Goal: Use online tool/utility: Utilize a website feature to perform a specific function

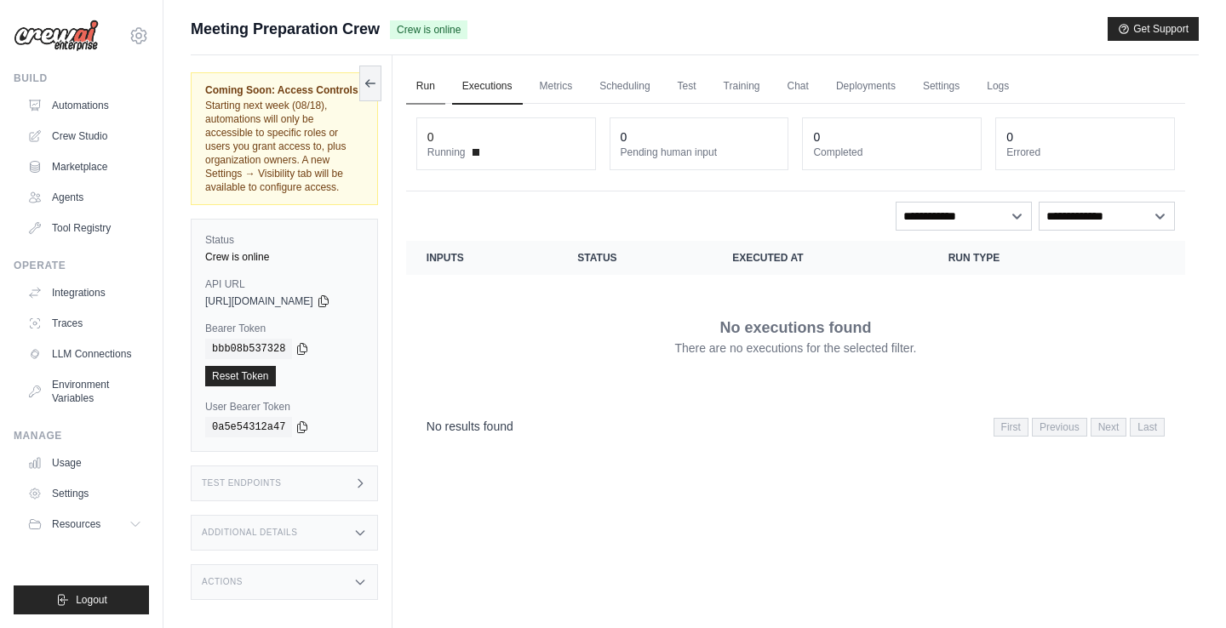
click at [438, 88] on link "Run" at bounding box center [425, 87] width 39 height 36
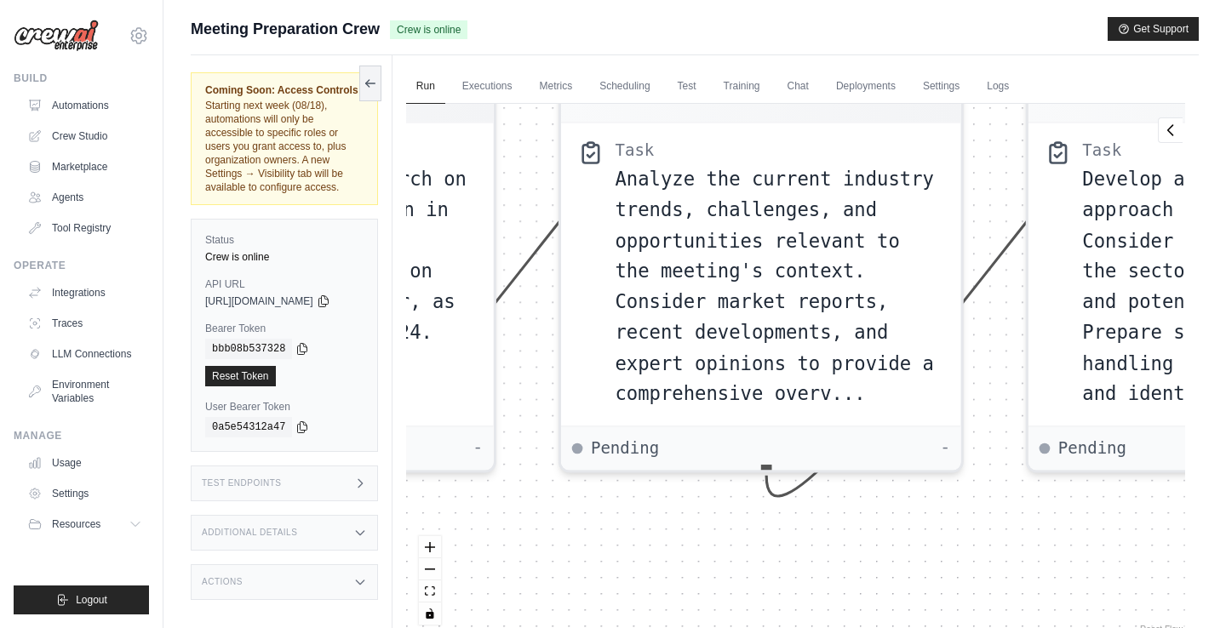
drag, startPoint x: 711, startPoint y: 512, endPoint x: 1024, endPoint y: 526, distance: 313.6
click at [1031, 528] on div "Agent Lead Researcher Task Conduct thorough research on company , their positio…" at bounding box center [795, 371] width 779 height 534
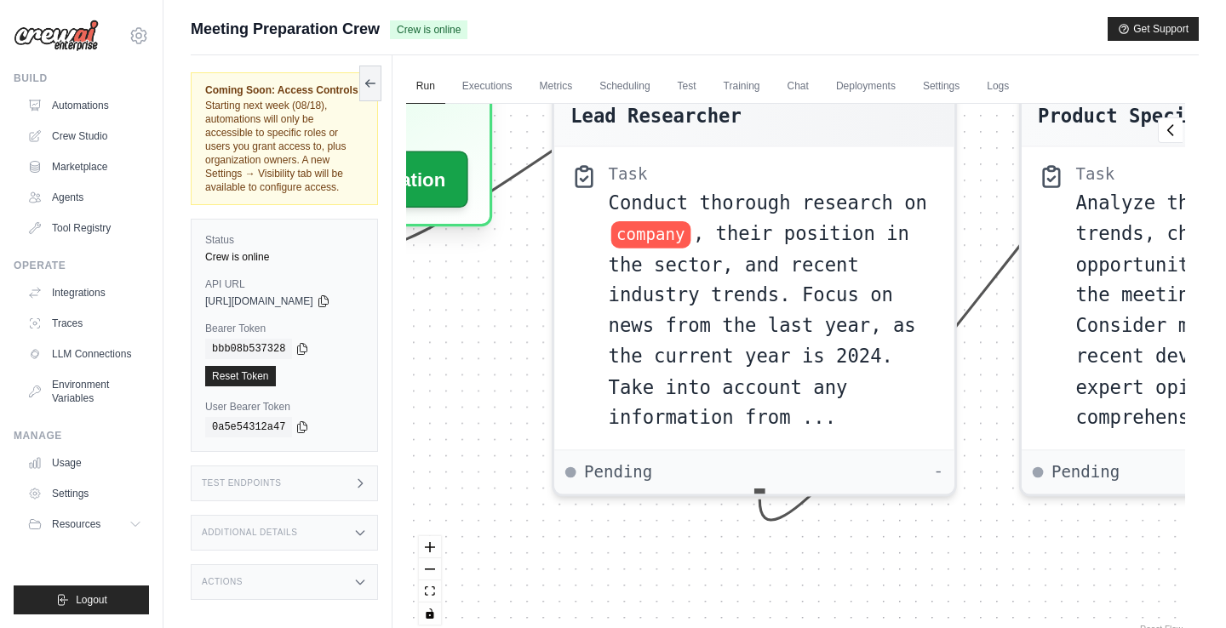
click at [1120, 547] on div "Agent Lead Researcher Task Conduct thorough research on company , their positio…" at bounding box center [795, 371] width 779 height 534
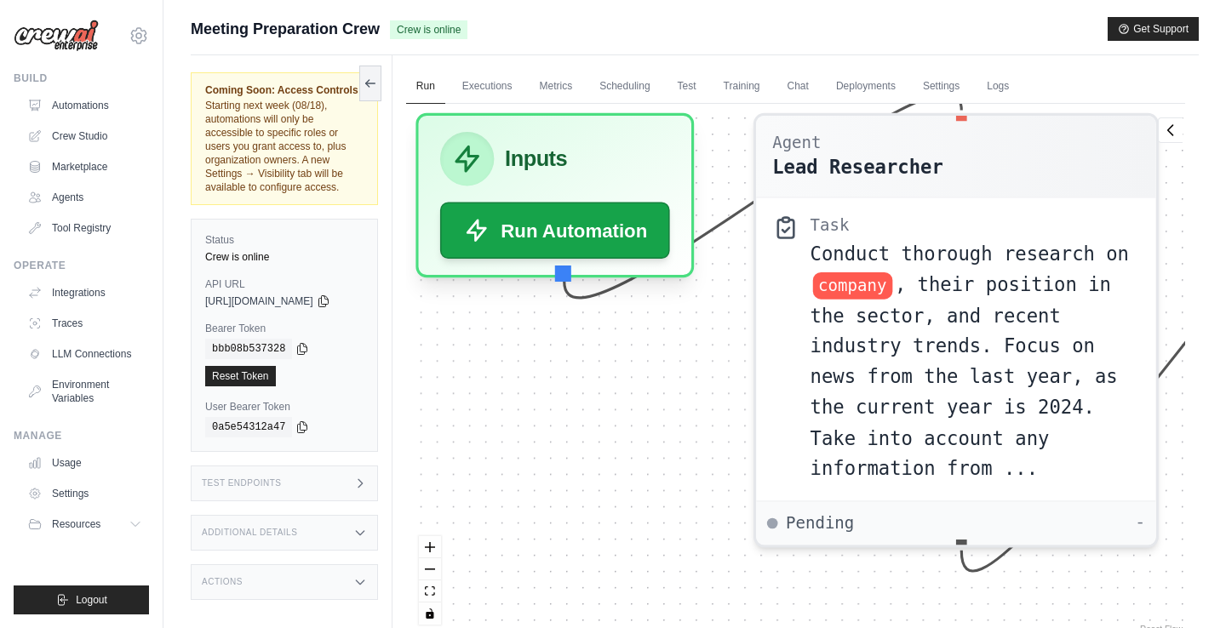
drag, startPoint x: 501, startPoint y: 344, endPoint x: 739, endPoint y: 432, distance: 254.3
click at [738, 430] on div "Agent Lead Researcher Task Conduct thorough research on company , their positio…" at bounding box center [795, 371] width 779 height 534
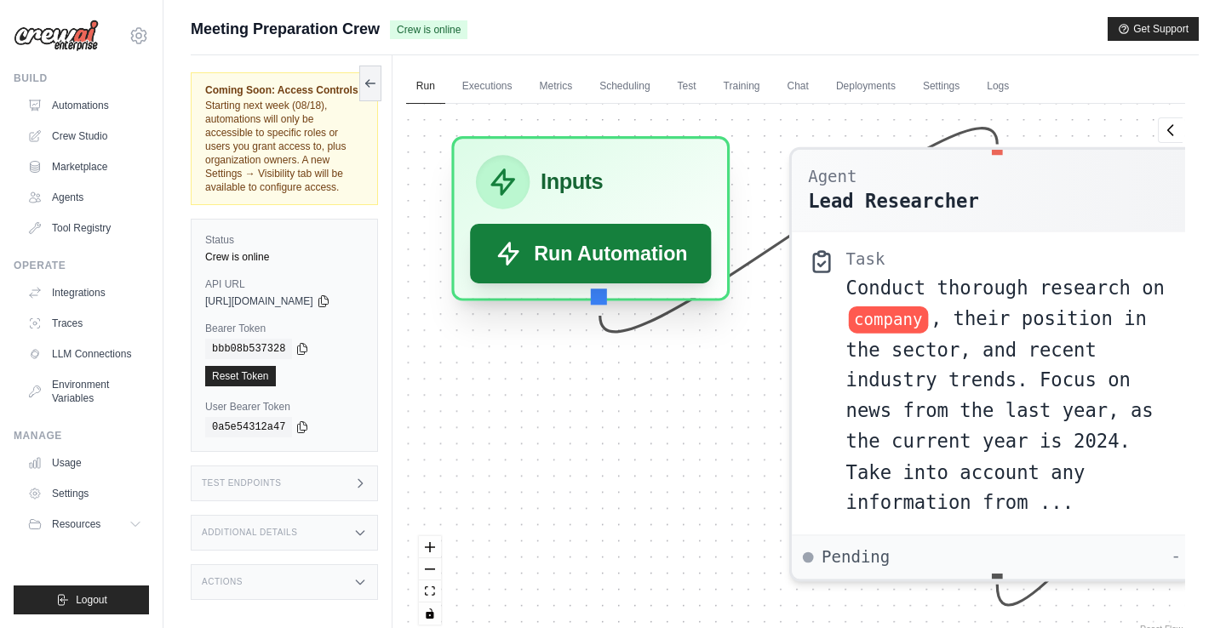
click at [613, 259] on button "Run Automation" at bounding box center [591, 254] width 242 height 60
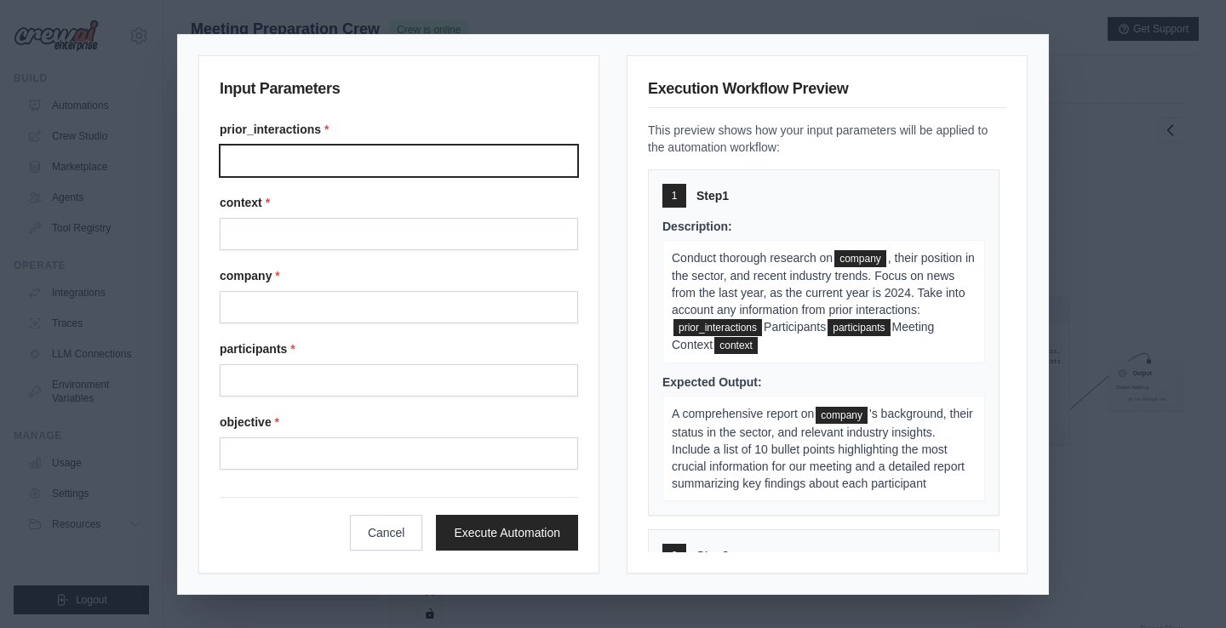
click at [272, 158] on input "Prior interactions" at bounding box center [399, 161] width 358 height 32
click at [742, 262] on span "Conduct thorough research on" at bounding box center [752, 258] width 161 height 14
click at [403, 158] on input "Prior interactions" at bounding box center [399, 161] width 358 height 32
click at [400, 205] on label "context *" at bounding box center [399, 202] width 358 height 17
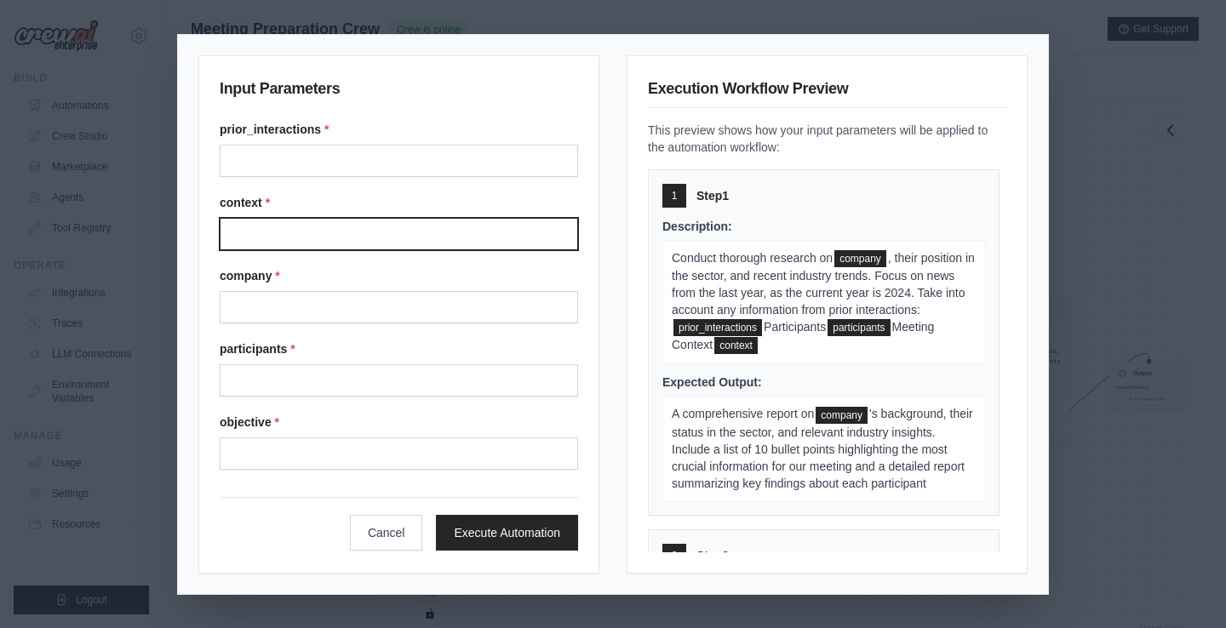
click at [400, 218] on input "Context" at bounding box center [399, 234] width 358 height 32
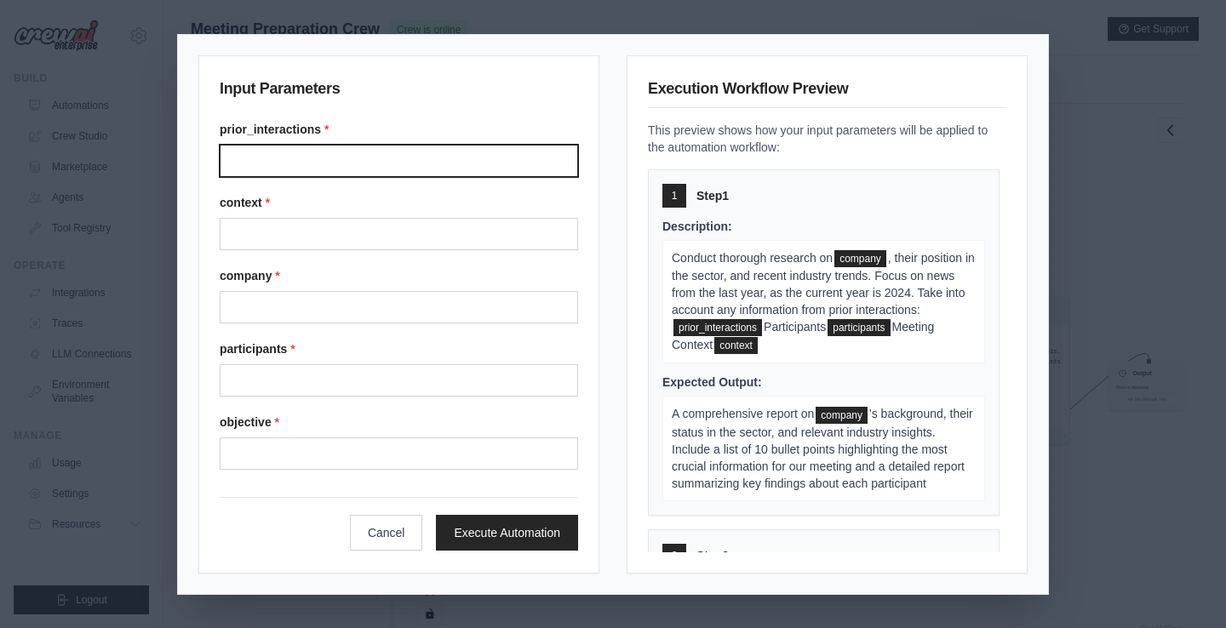
click at [324, 161] on input "Prior interactions" at bounding box center [399, 161] width 358 height 32
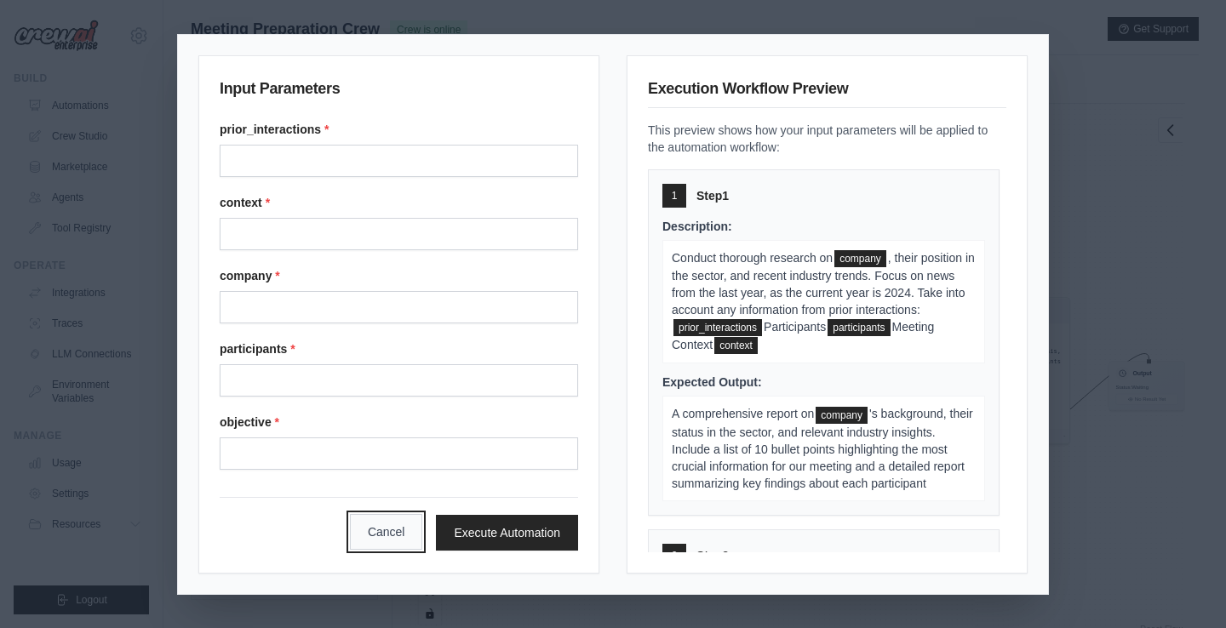
click at [384, 547] on button "Cancel" at bounding box center [386, 532] width 73 height 36
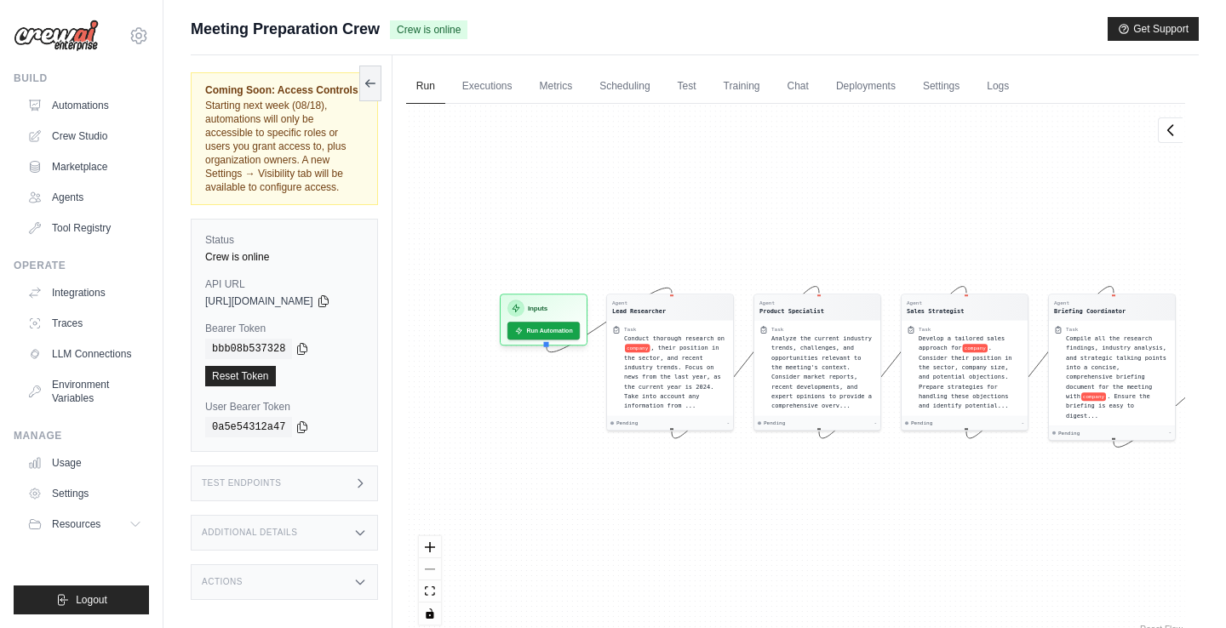
drag, startPoint x: 635, startPoint y: 273, endPoint x: 741, endPoint y: 270, distance: 105.6
click at [741, 270] on div "Agent Lead Researcher Task Conduct thorough research on company , their positio…" at bounding box center [795, 371] width 779 height 534
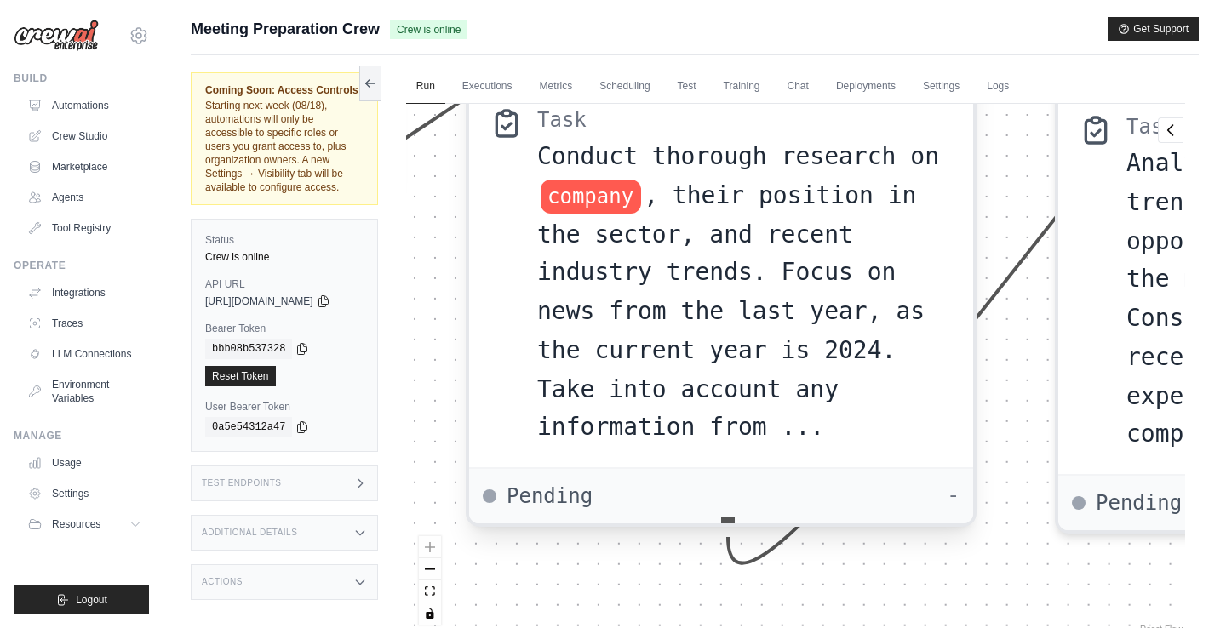
click at [625, 255] on div "Conduct thorough research on company , their position in the sector, and recent…" at bounding box center [744, 292] width 415 height 310
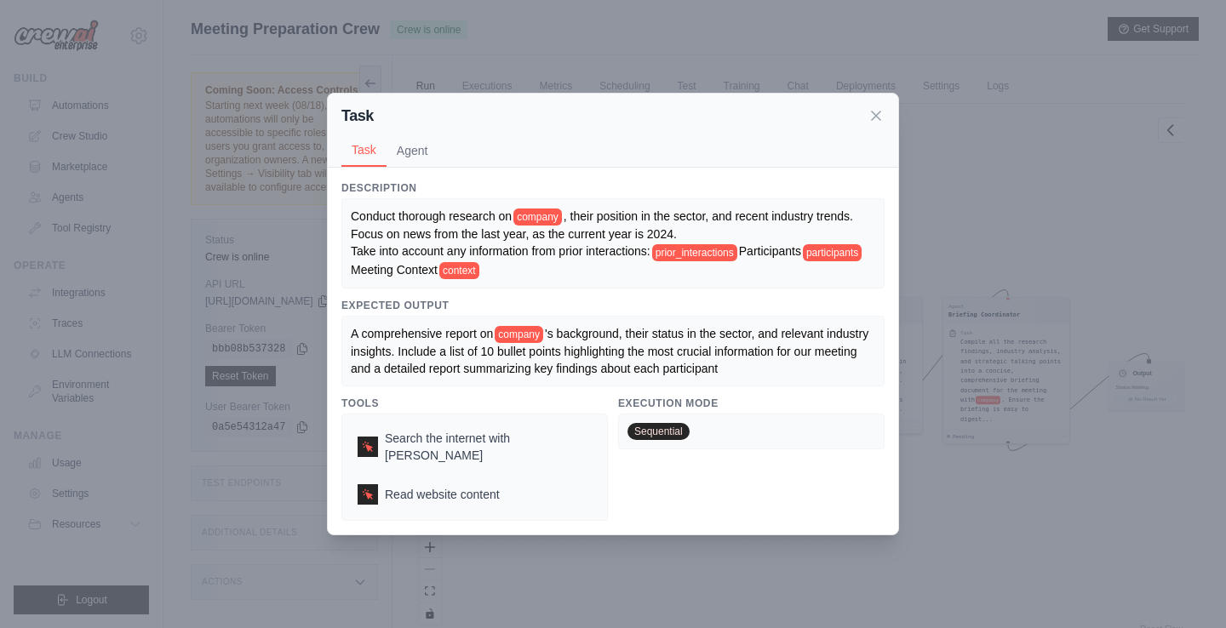
click at [561, 225] on span "company" at bounding box center [537, 217] width 49 height 17
click at [421, 162] on button "Agent" at bounding box center [412, 150] width 52 height 32
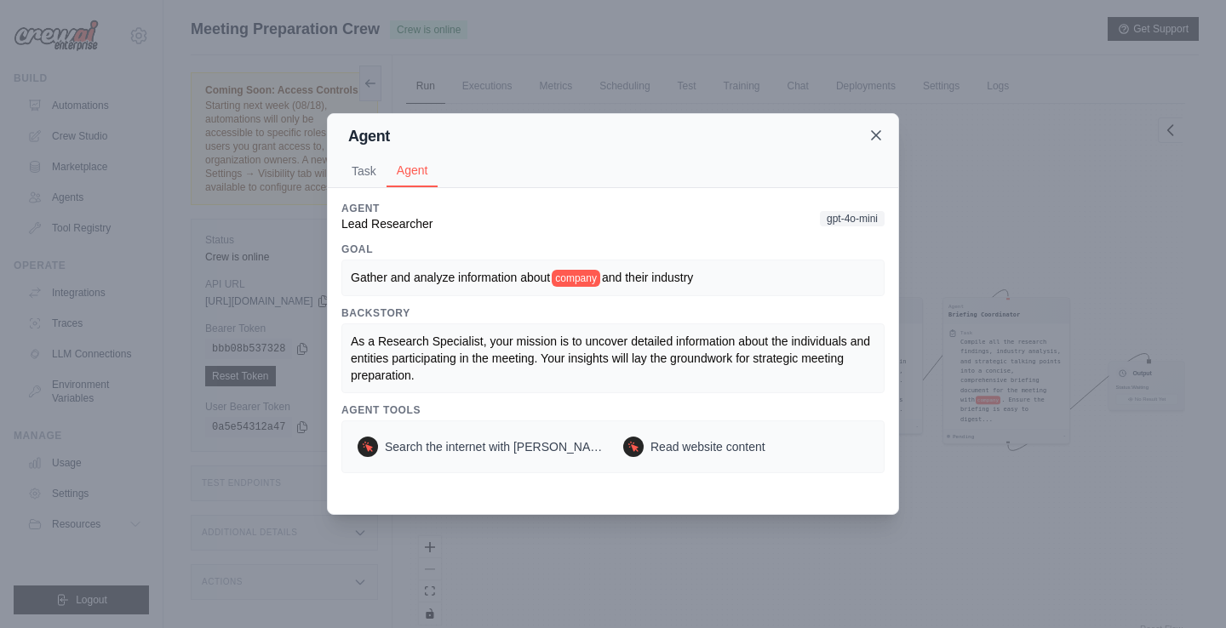
click at [873, 131] on icon at bounding box center [875, 135] width 17 height 17
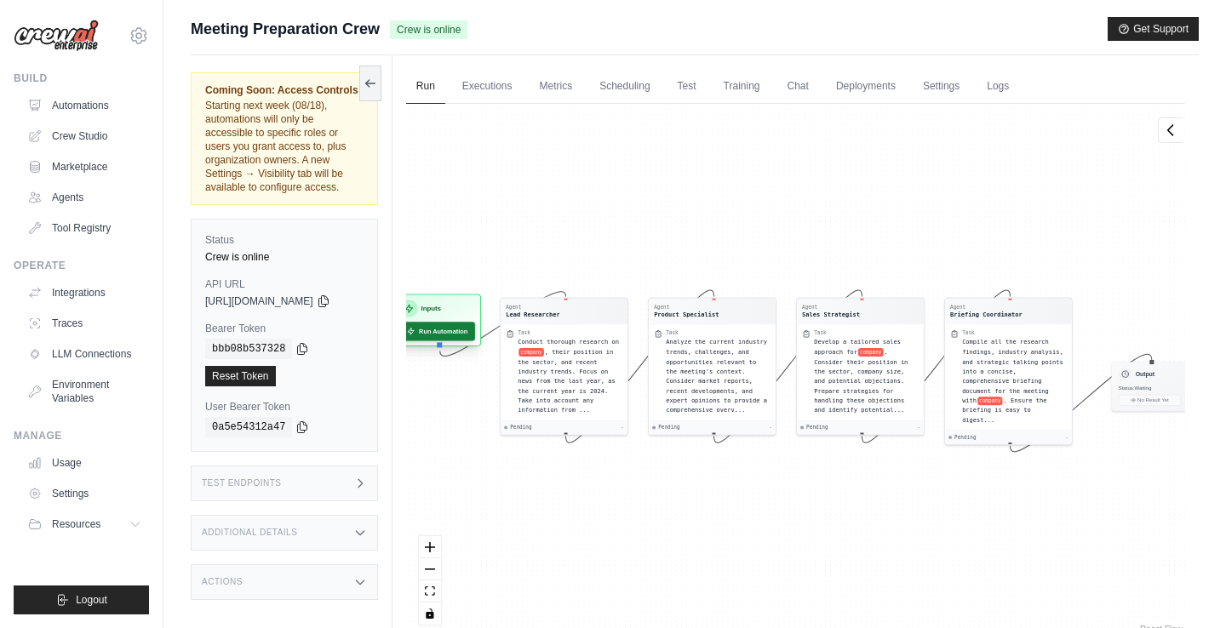
click at [451, 338] on button "Run Automation" at bounding box center [436, 331] width 77 height 19
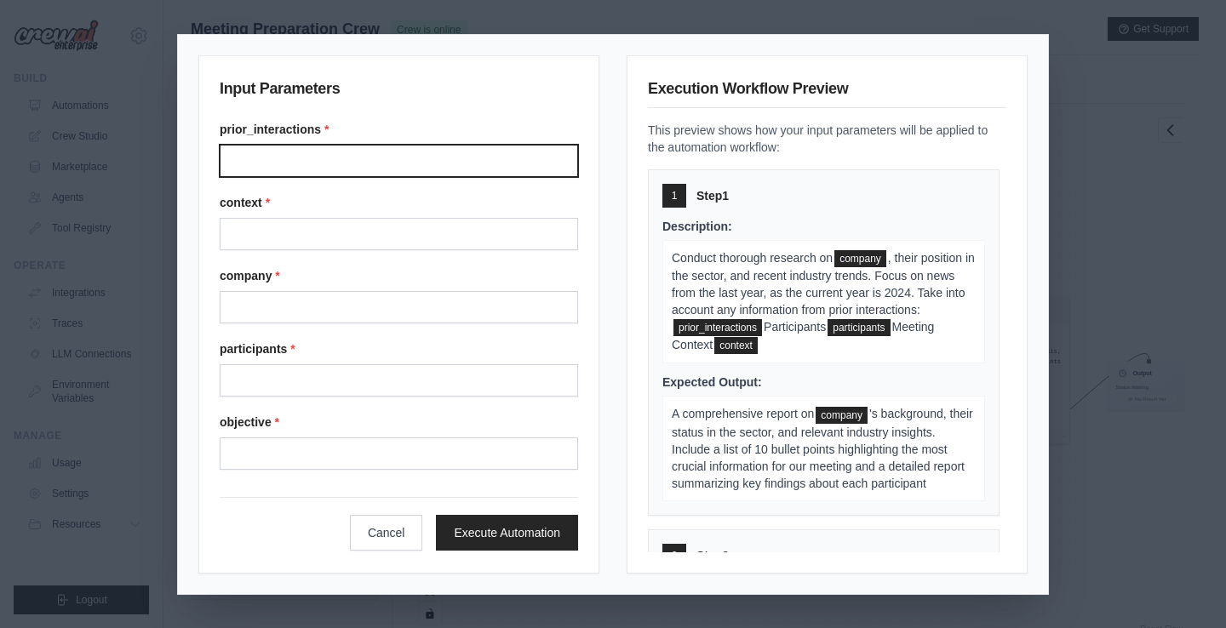
click at [356, 168] on input "Prior interactions" at bounding box center [399, 161] width 358 height 32
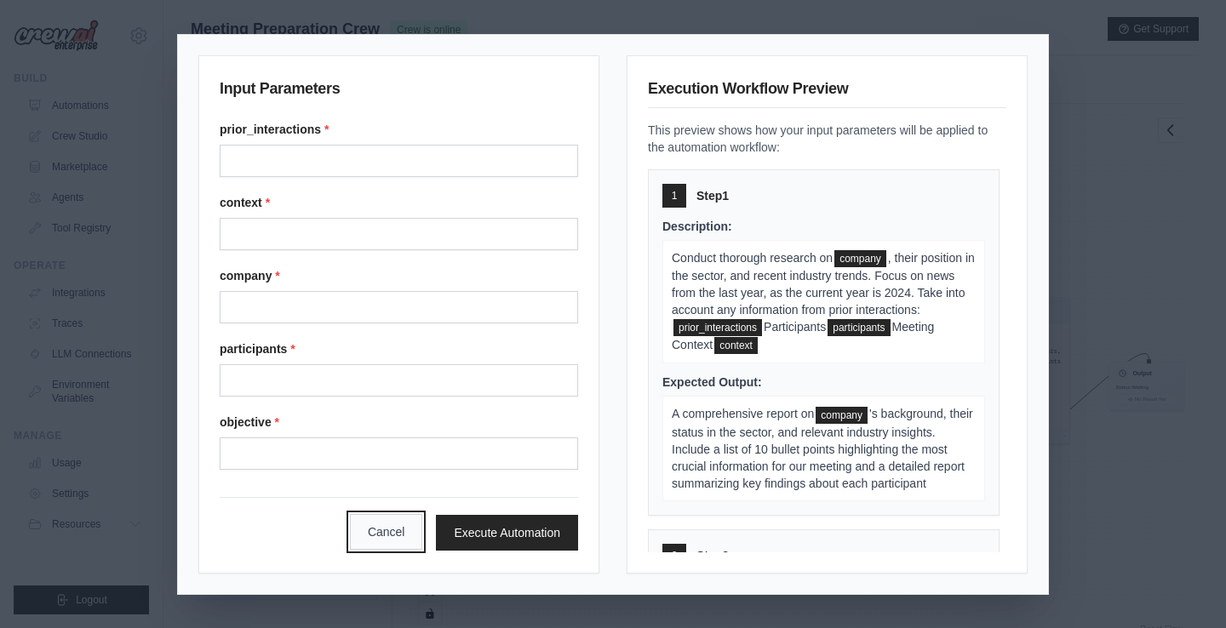
click at [375, 539] on button "Cancel" at bounding box center [386, 532] width 73 height 36
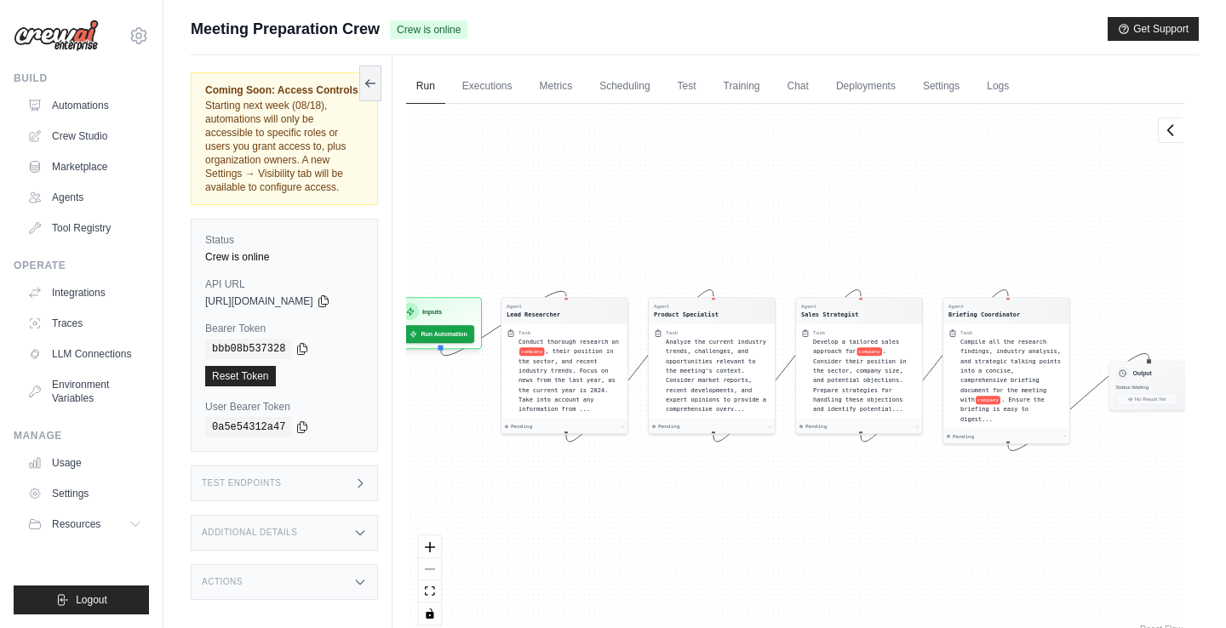
click at [392, 242] on div "Coming Soon: Access Controls Starting next week (08/18), automations will only …" at bounding box center [292, 369] width 202 height 628
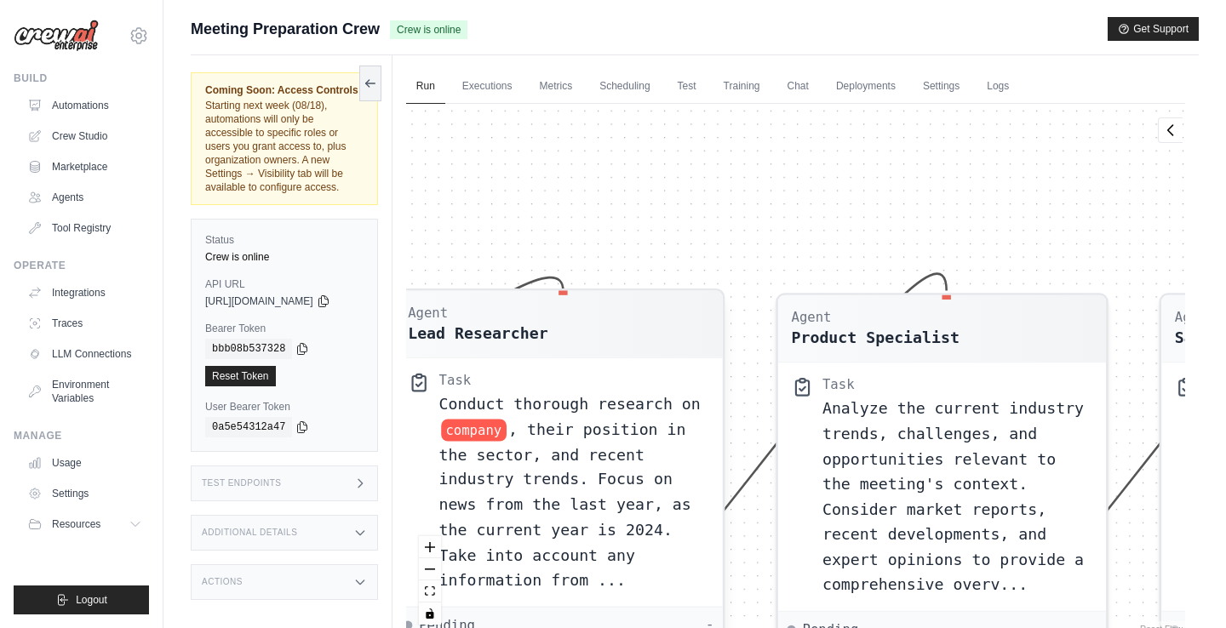
click at [478, 431] on span "company" at bounding box center [473, 430] width 65 height 22
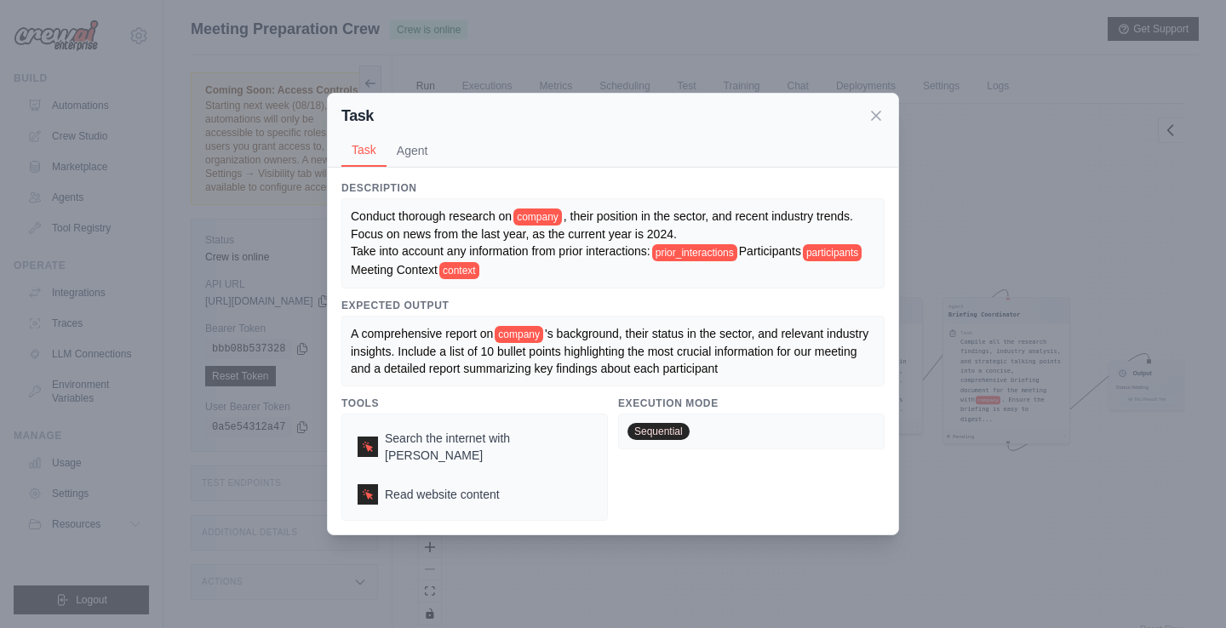
click at [558, 226] on span "company" at bounding box center [537, 217] width 49 height 17
click at [562, 223] on span "company" at bounding box center [537, 217] width 49 height 17
click at [543, 341] on span "company" at bounding box center [519, 334] width 49 height 17
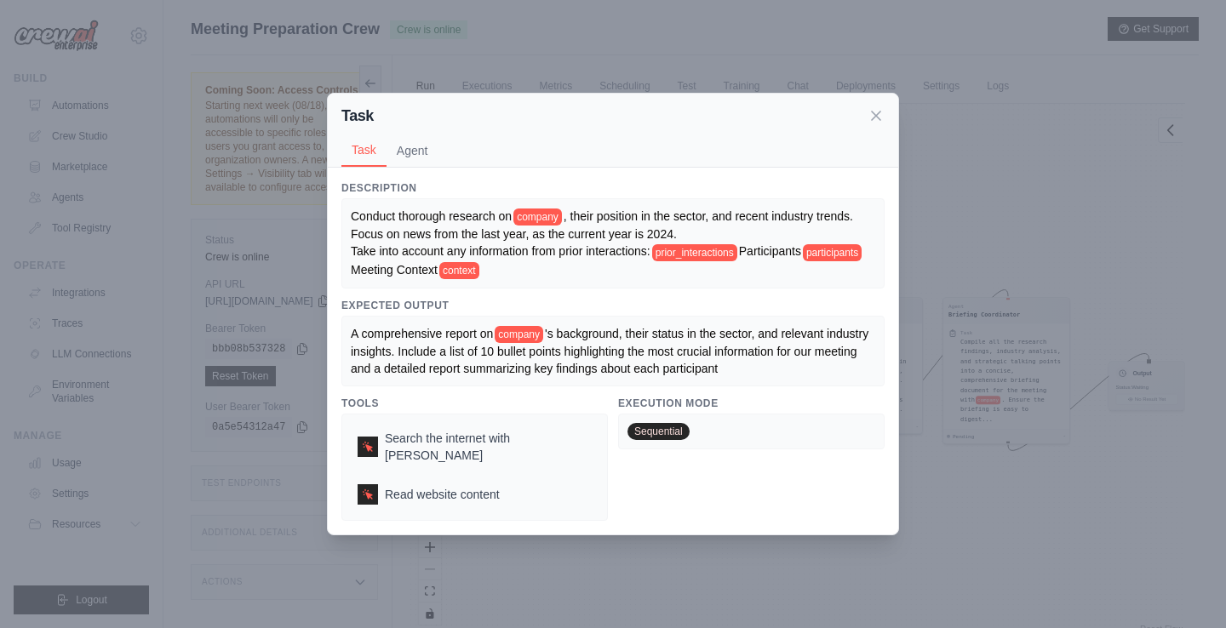
click at [541, 226] on span "company" at bounding box center [537, 217] width 49 height 17
click at [529, 223] on span "company" at bounding box center [537, 217] width 49 height 17
drag, startPoint x: 526, startPoint y: 223, endPoint x: 581, endPoint y: 226, distance: 54.6
click at [581, 226] on div "Conduct thorough research on company , their position in the sector, and recent…" at bounding box center [613, 244] width 524 height 72
click at [873, 123] on icon at bounding box center [875, 114] width 17 height 17
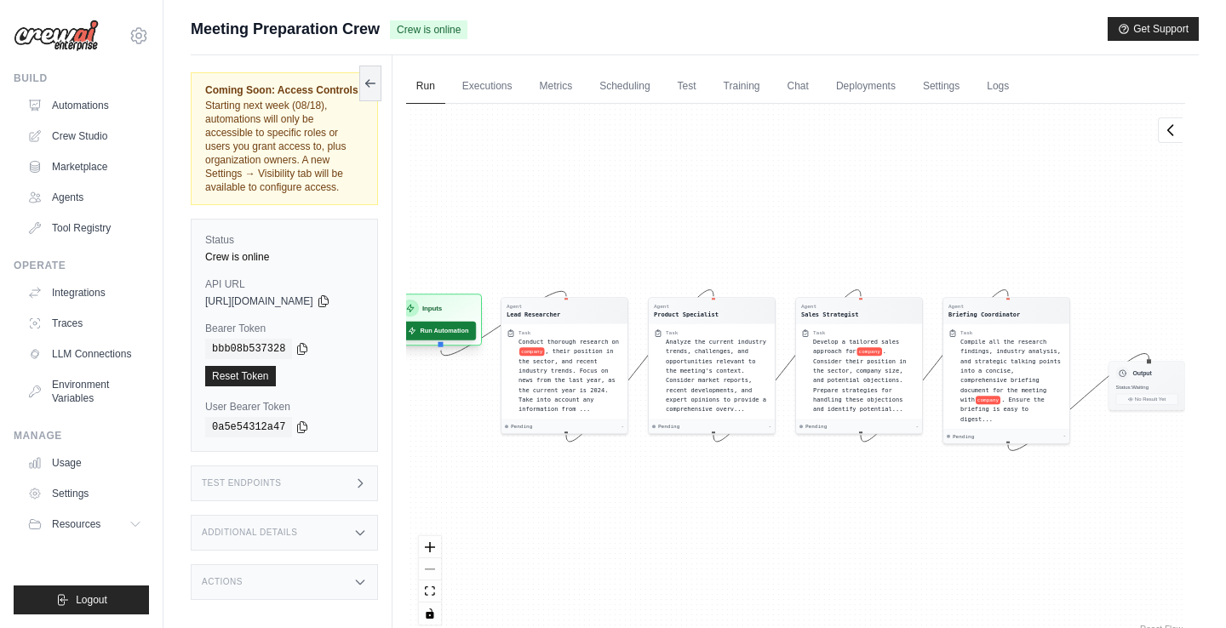
click at [450, 329] on button "Run Automation" at bounding box center [438, 331] width 76 height 19
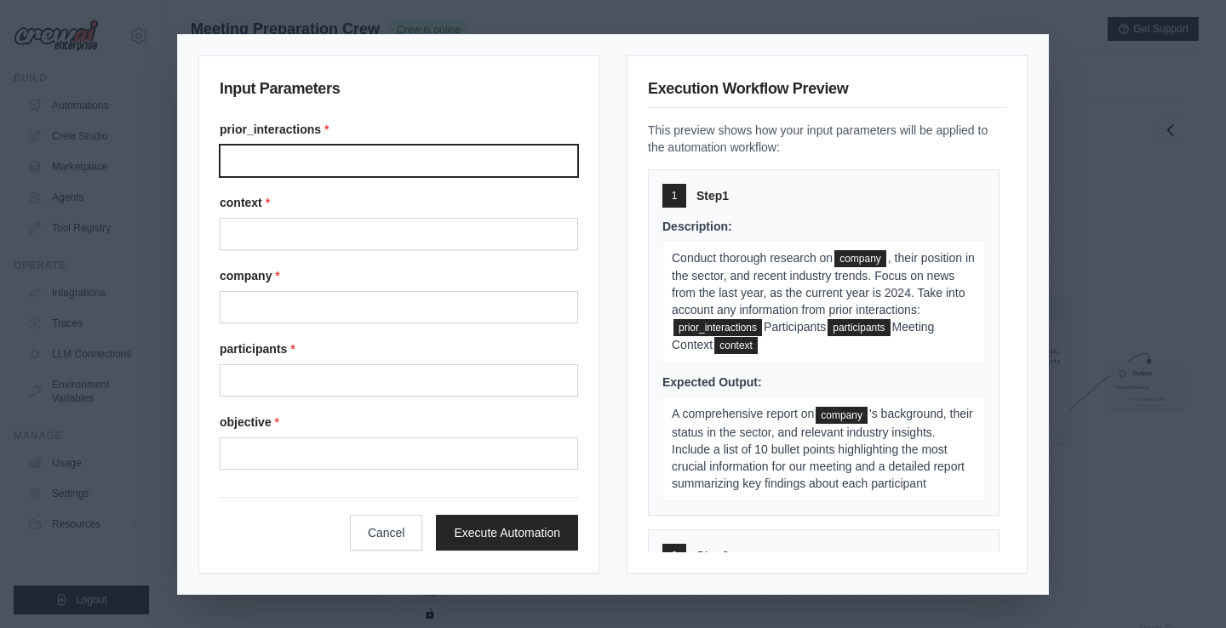
click at [329, 150] on input "Prior interactions" at bounding box center [399, 161] width 358 height 32
click at [438, 150] on input "**********" at bounding box center [399, 161] width 358 height 32
paste input "**********"
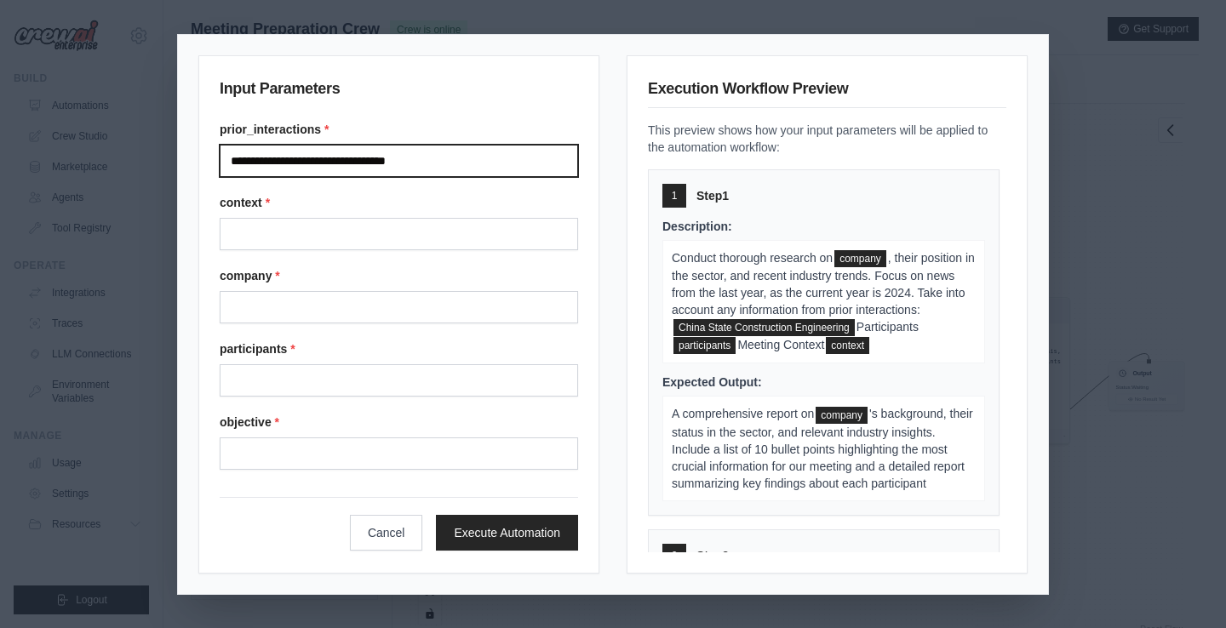
type input "**********"
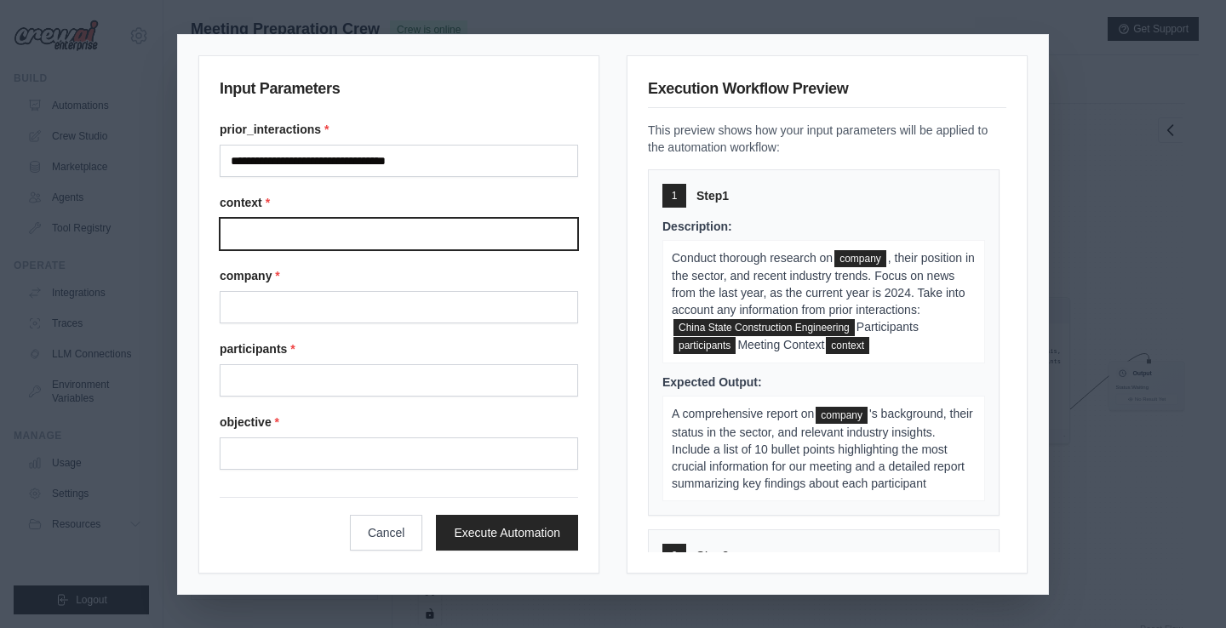
click at [341, 236] on input "Context" at bounding box center [399, 234] width 358 height 32
click at [357, 236] on input "Context" at bounding box center [399, 234] width 358 height 32
click at [369, 245] on input "**********" at bounding box center [399, 234] width 358 height 32
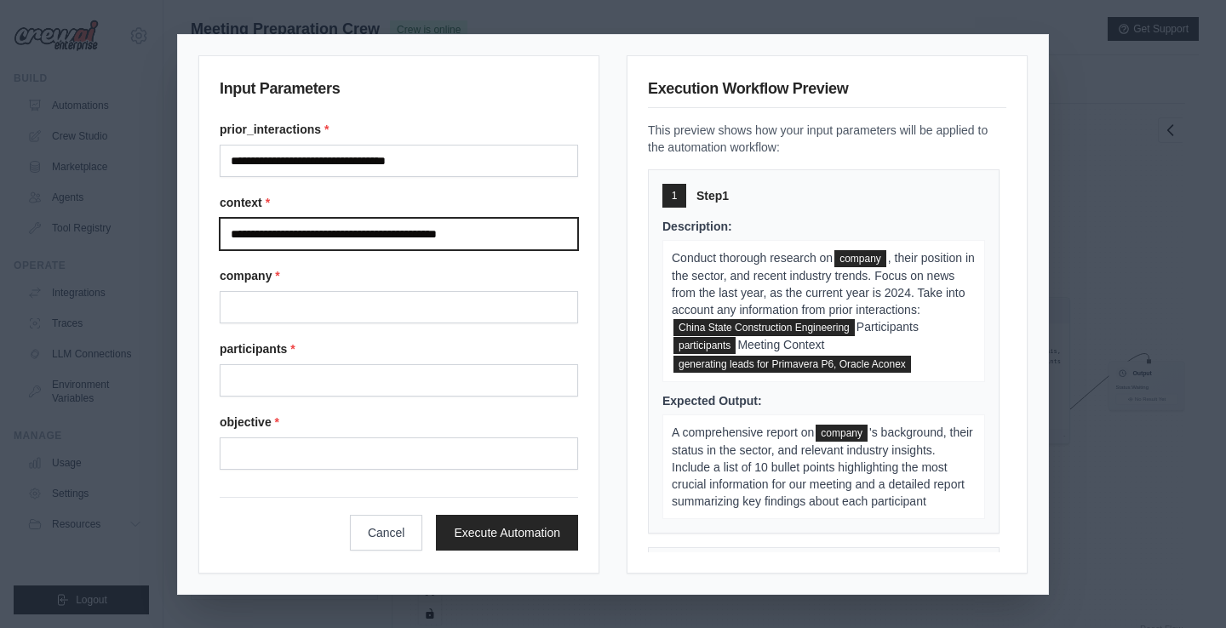
type input "**********"
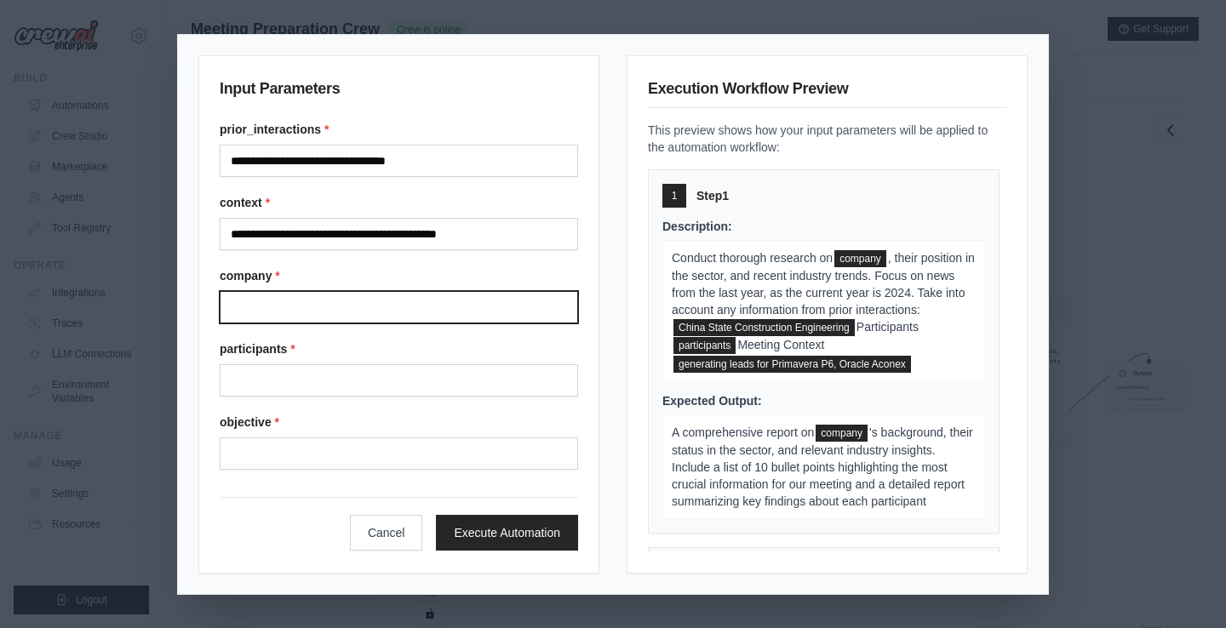
click at [319, 292] on input "Company" at bounding box center [399, 307] width 358 height 32
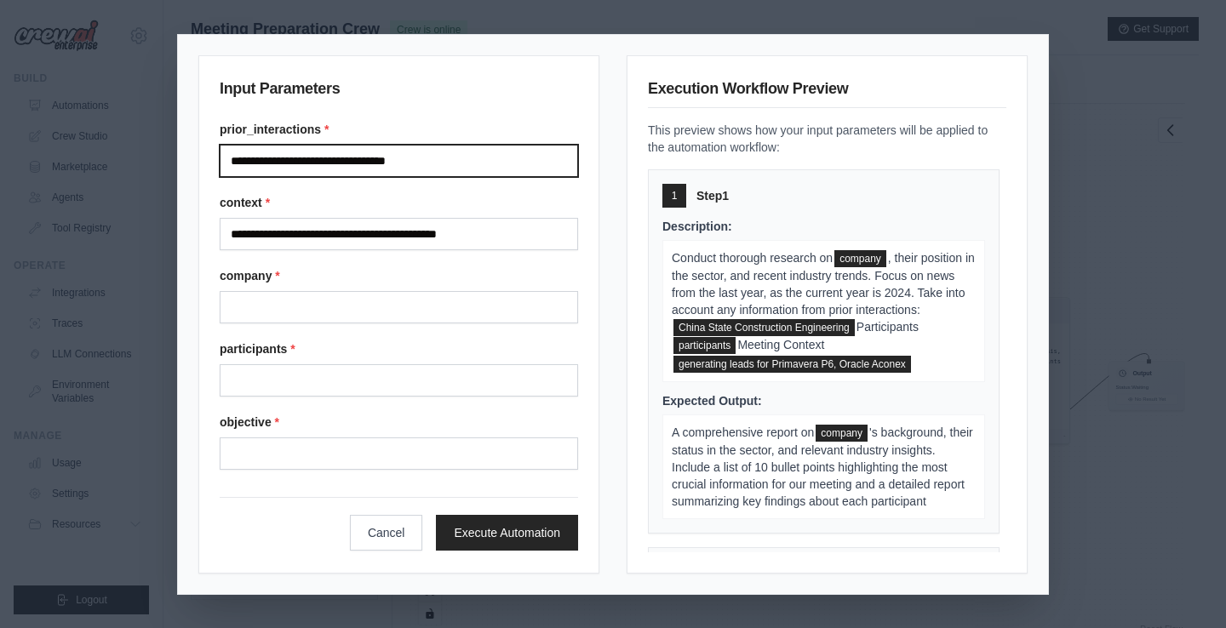
click at [465, 165] on input "**********" at bounding box center [399, 161] width 358 height 32
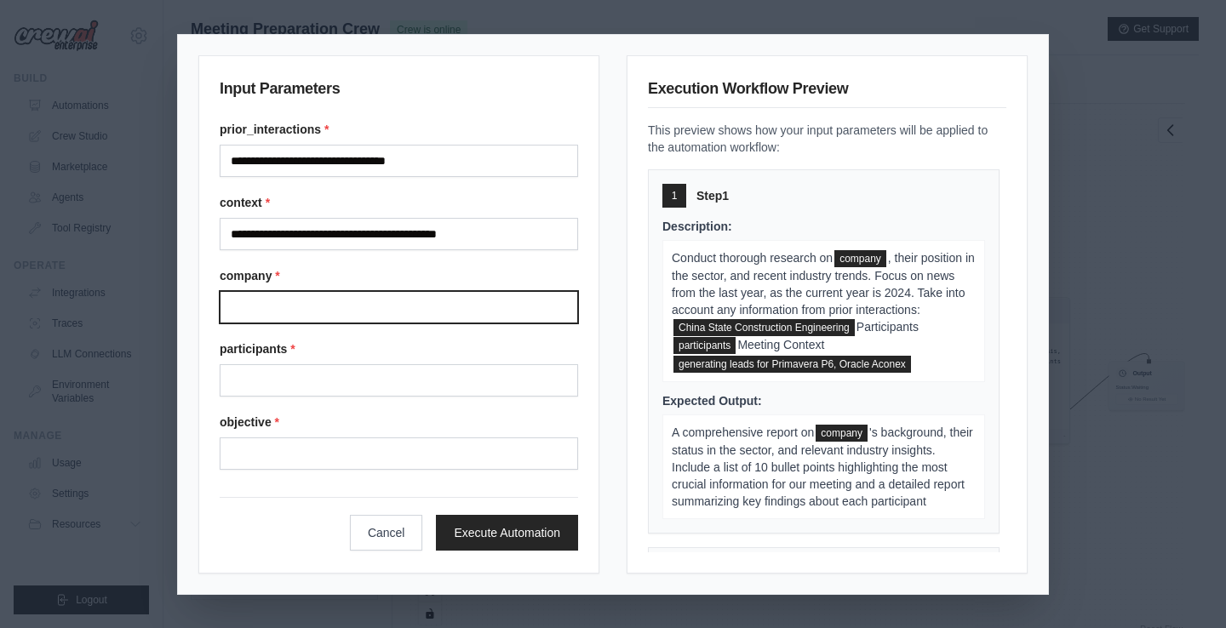
click at [301, 306] on input "Company" at bounding box center [399, 307] width 358 height 32
paste input "**********"
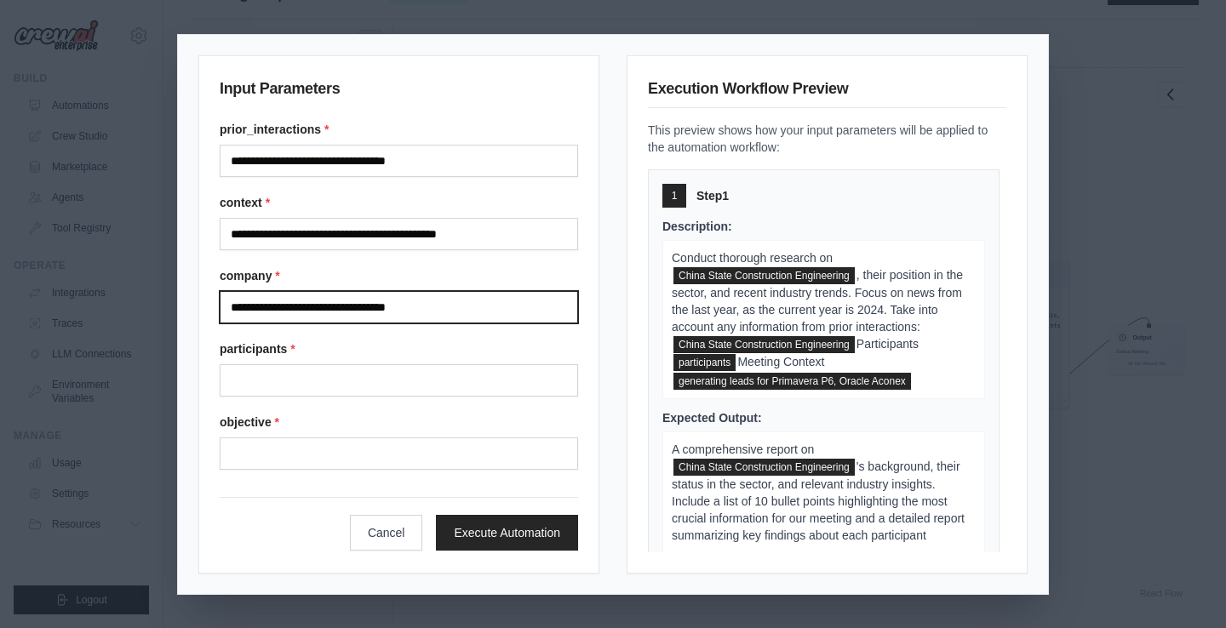
scroll to position [44, 0]
type input "**********"
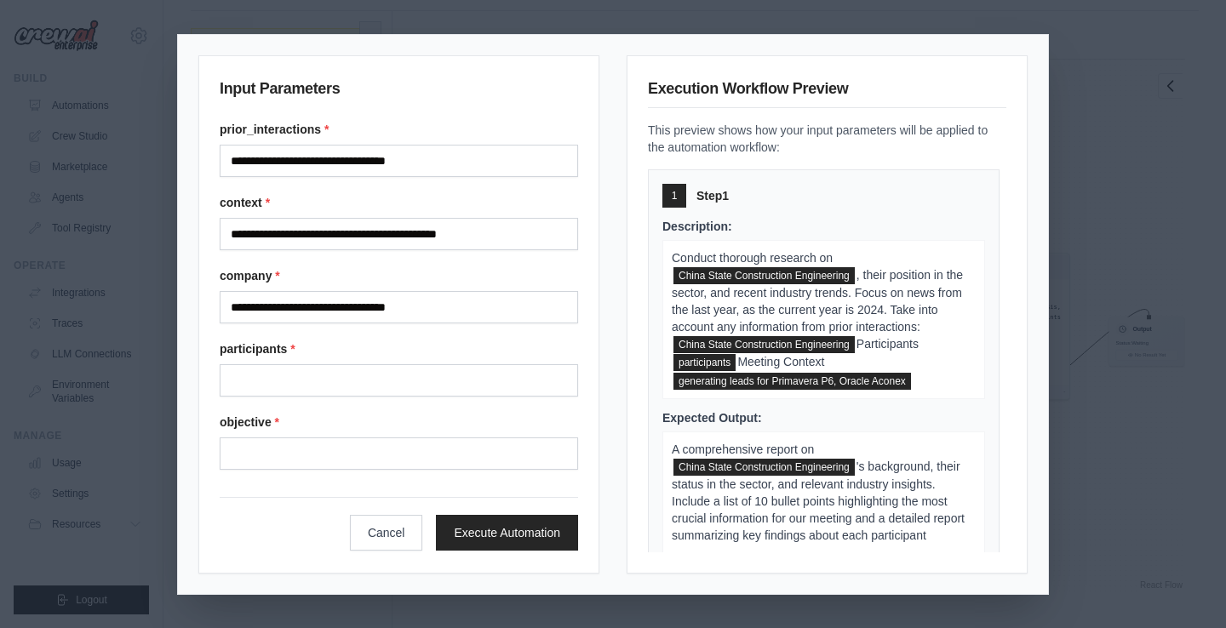
click at [344, 358] on div "participants *" at bounding box center [399, 369] width 358 height 56
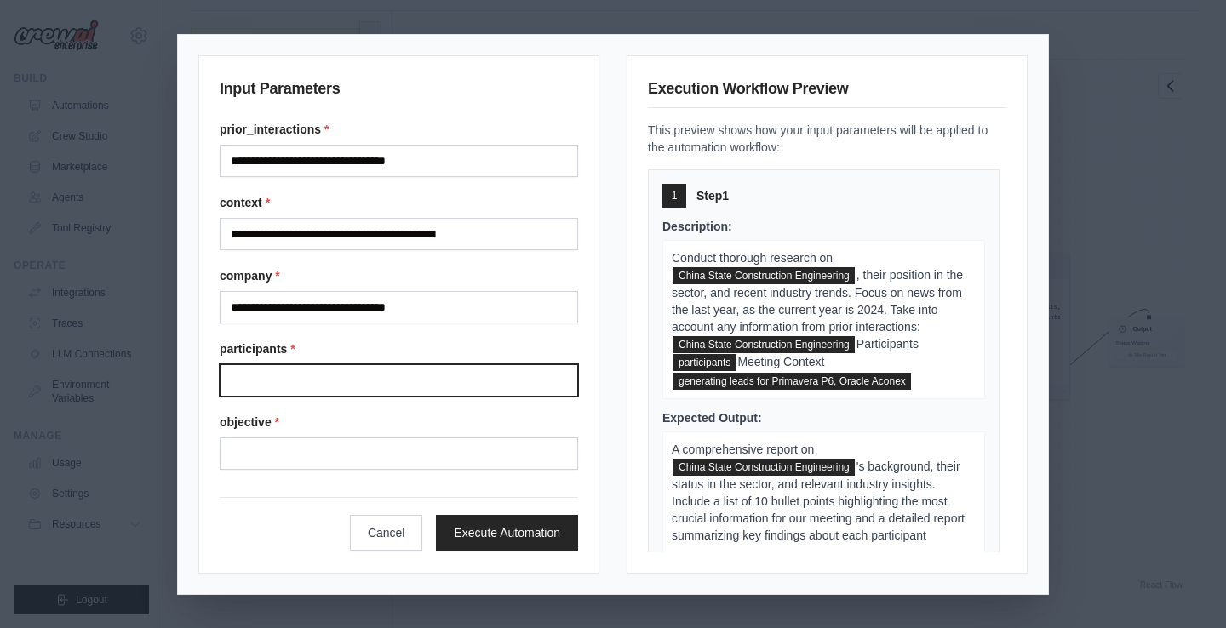
click at [344, 376] on input "Participants" at bounding box center [399, 380] width 358 height 32
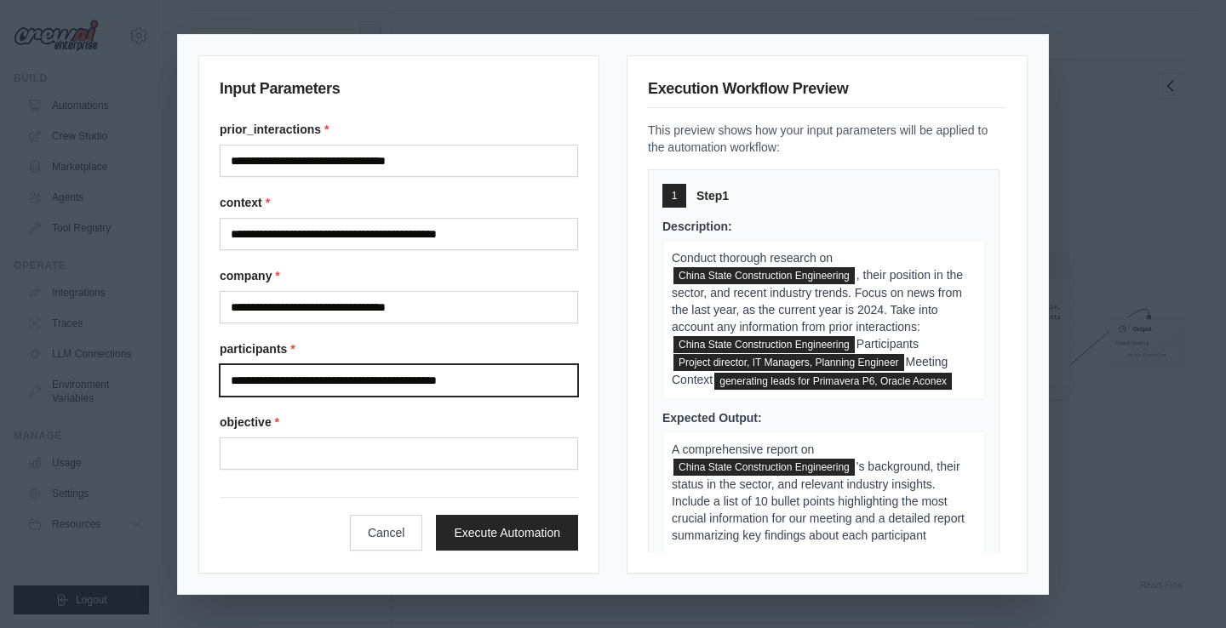
type input "**********"
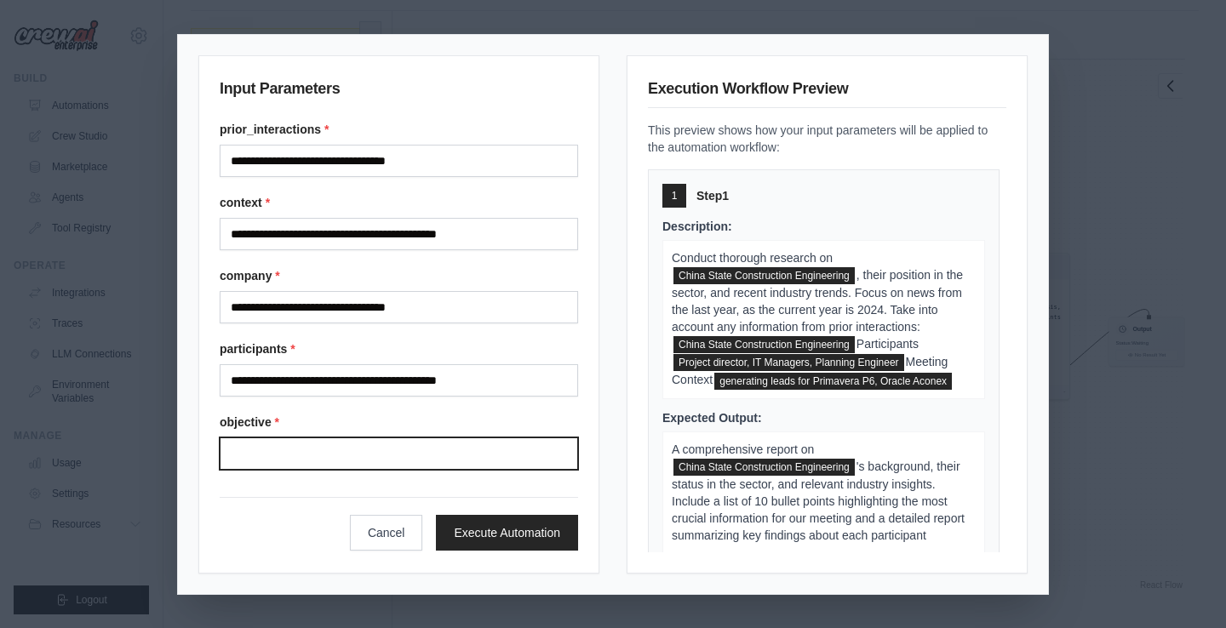
click at [283, 458] on input "Objective" at bounding box center [399, 454] width 358 height 32
click at [335, 444] on input "Objective" at bounding box center [399, 454] width 358 height 32
type input "*"
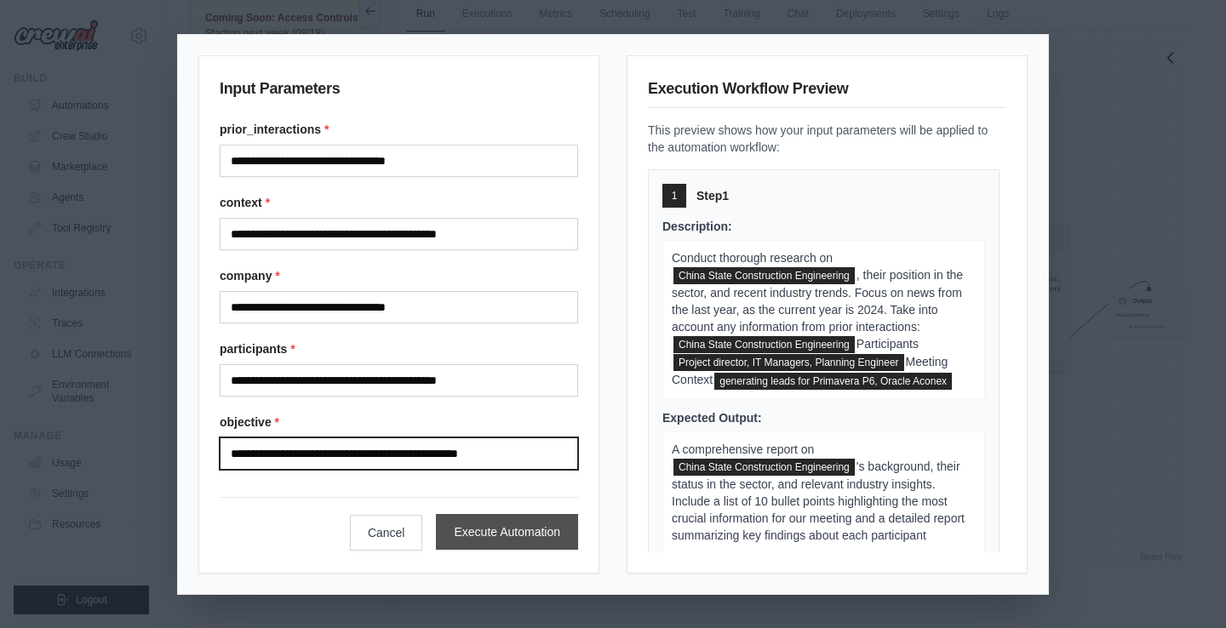
type input "**********"
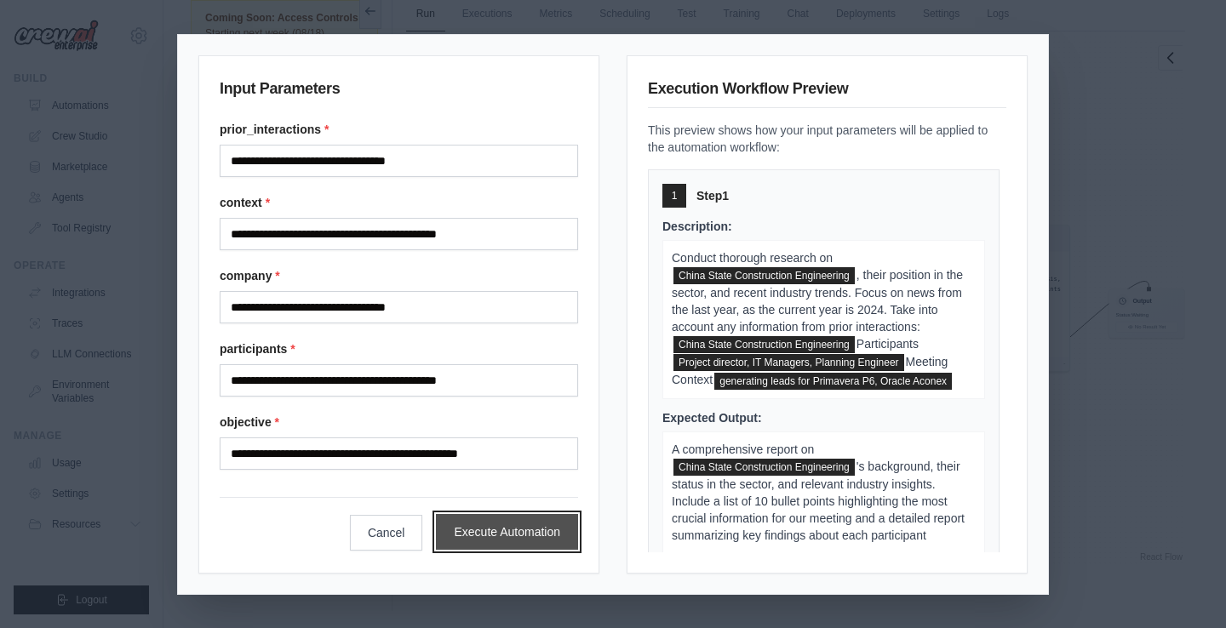
click at [511, 529] on button "Execute Automation" at bounding box center [507, 532] width 142 height 36
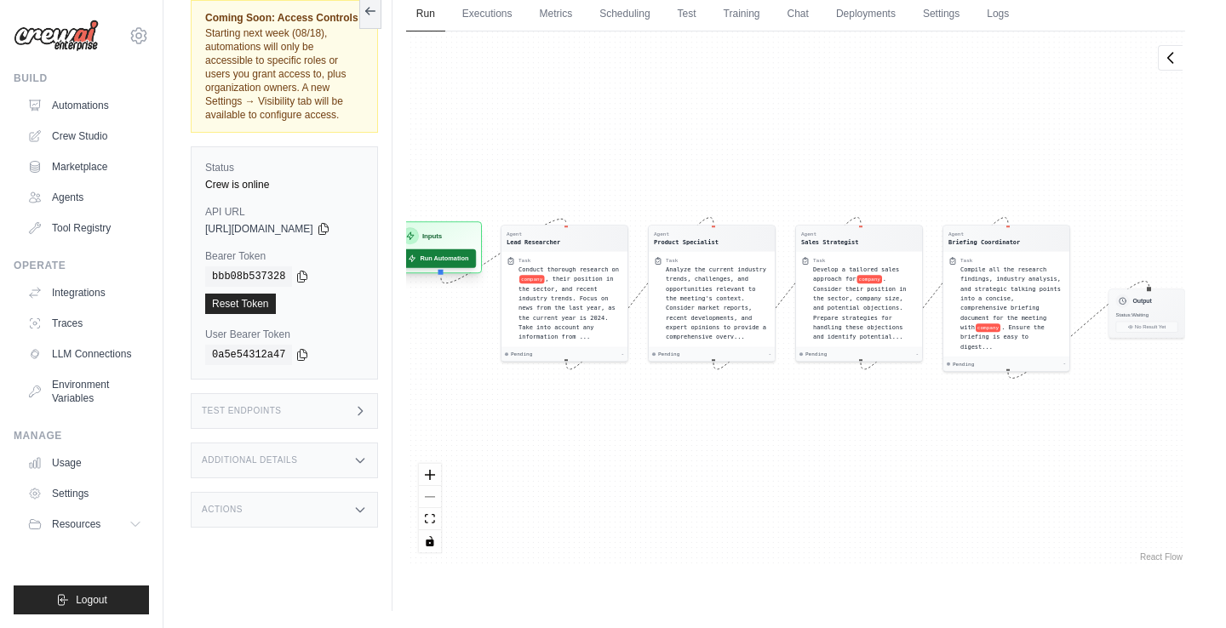
click at [455, 261] on button "Run Automation" at bounding box center [438, 258] width 76 height 19
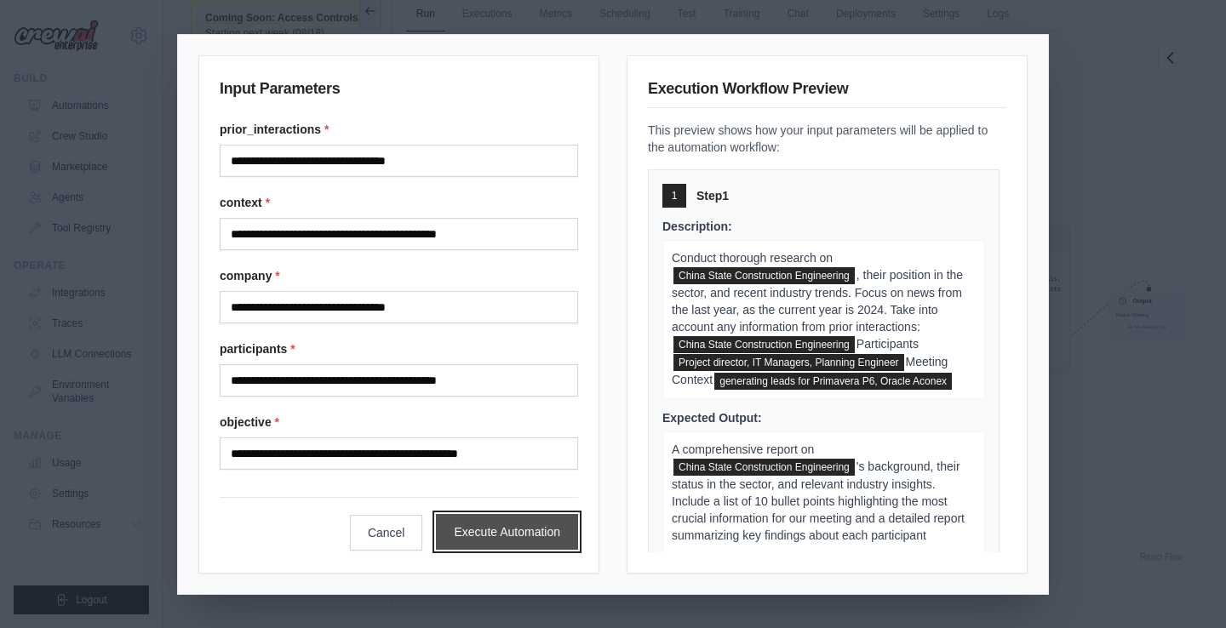
click at [501, 530] on button "Execute Automation" at bounding box center [507, 532] width 142 height 36
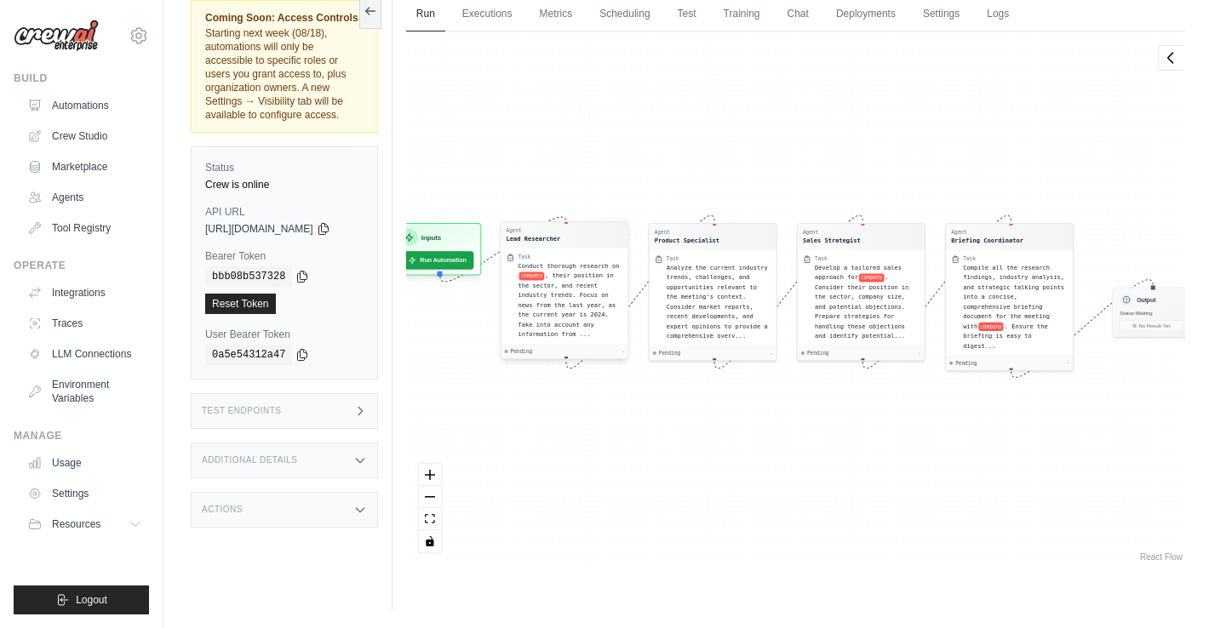
click at [604, 313] on span ", their position in the sector, and recent industry trends. Focus on news from …" at bounding box center [567, 305] width 98 height 66
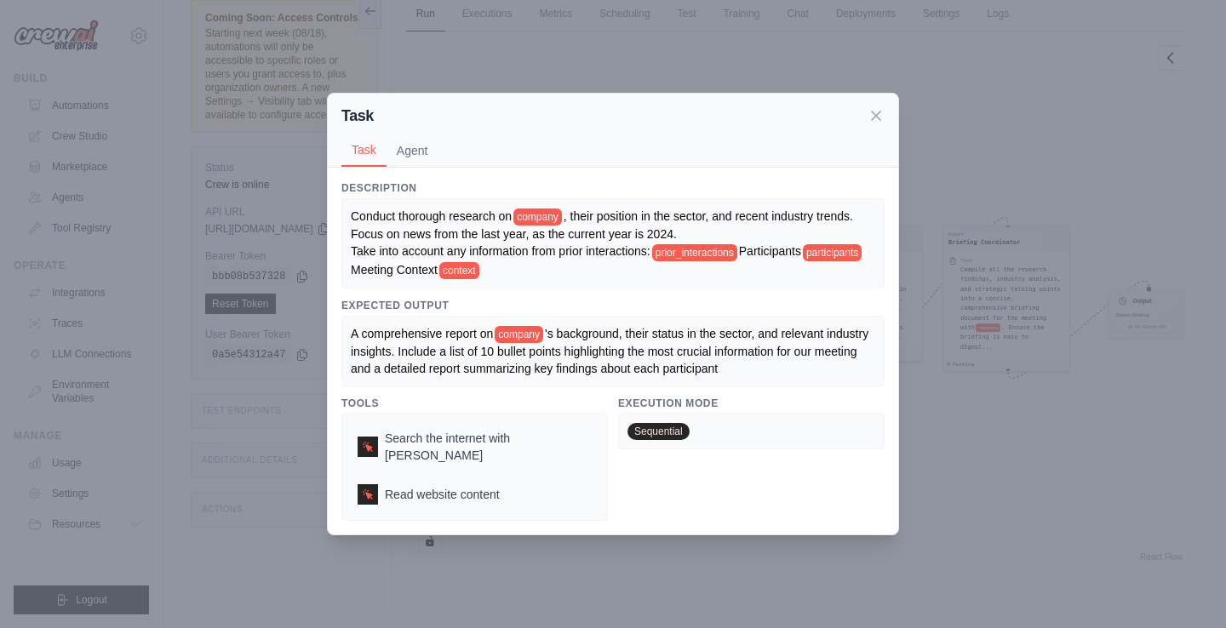
scroll to position [0, 0]
click at [884, 118] on icon at bounding box center [875, 114] width 17 height 17
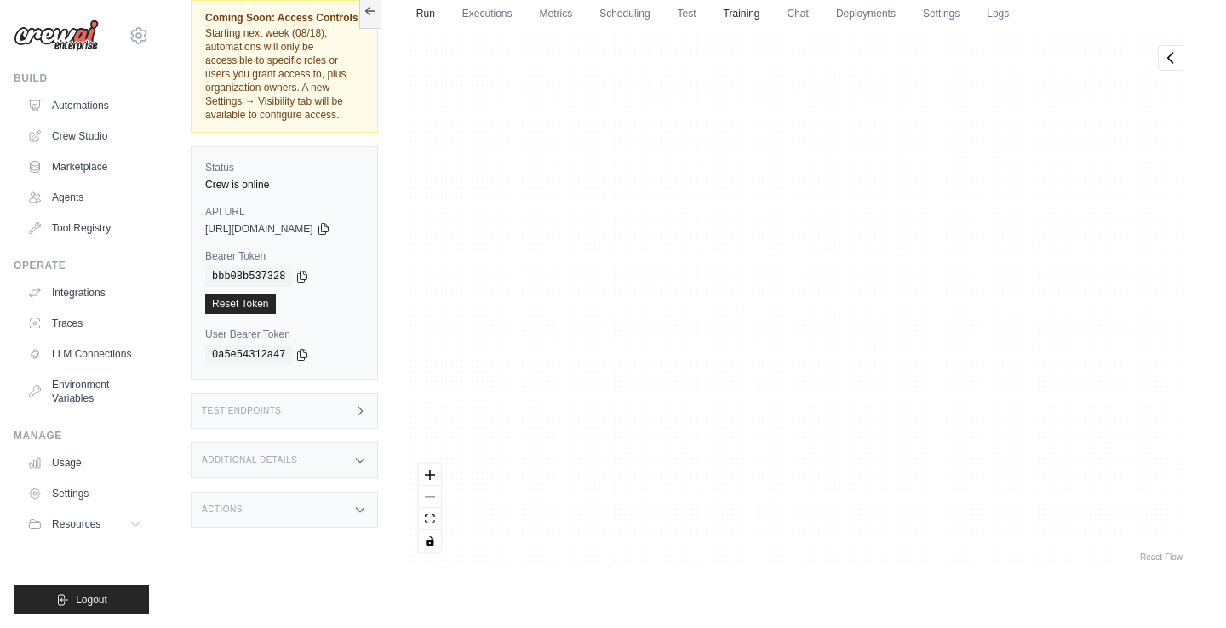
scroll to position [12905, 0]
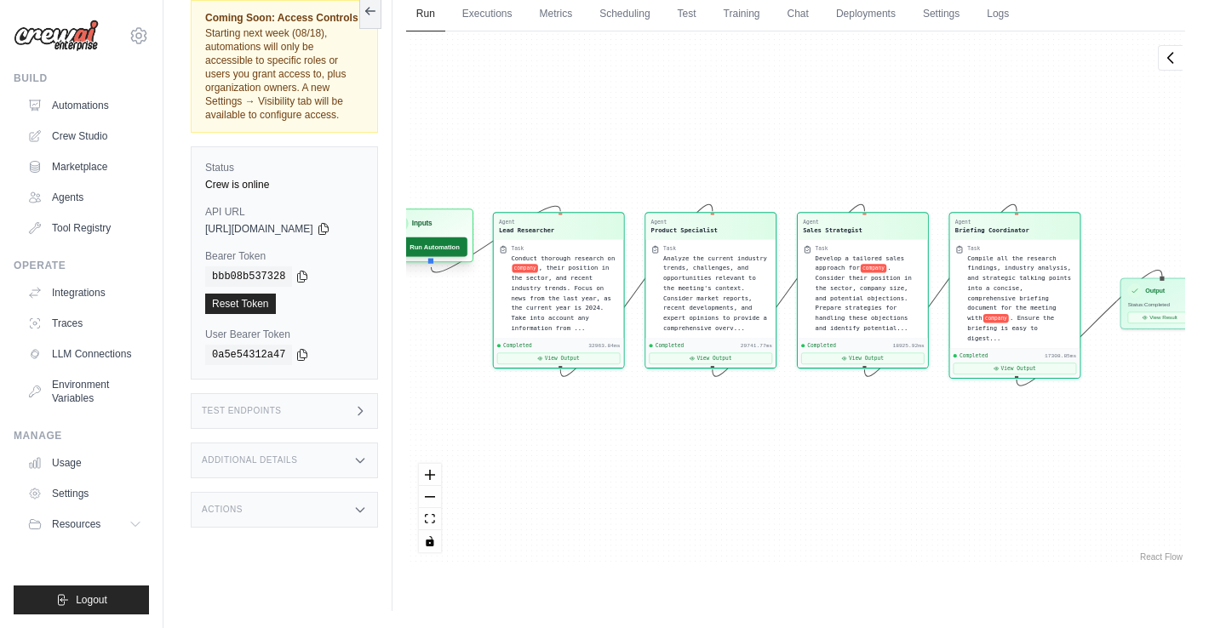
click at [455, 254] on button "Run Automation" at bounding box center [428, 248] width 78 height 20
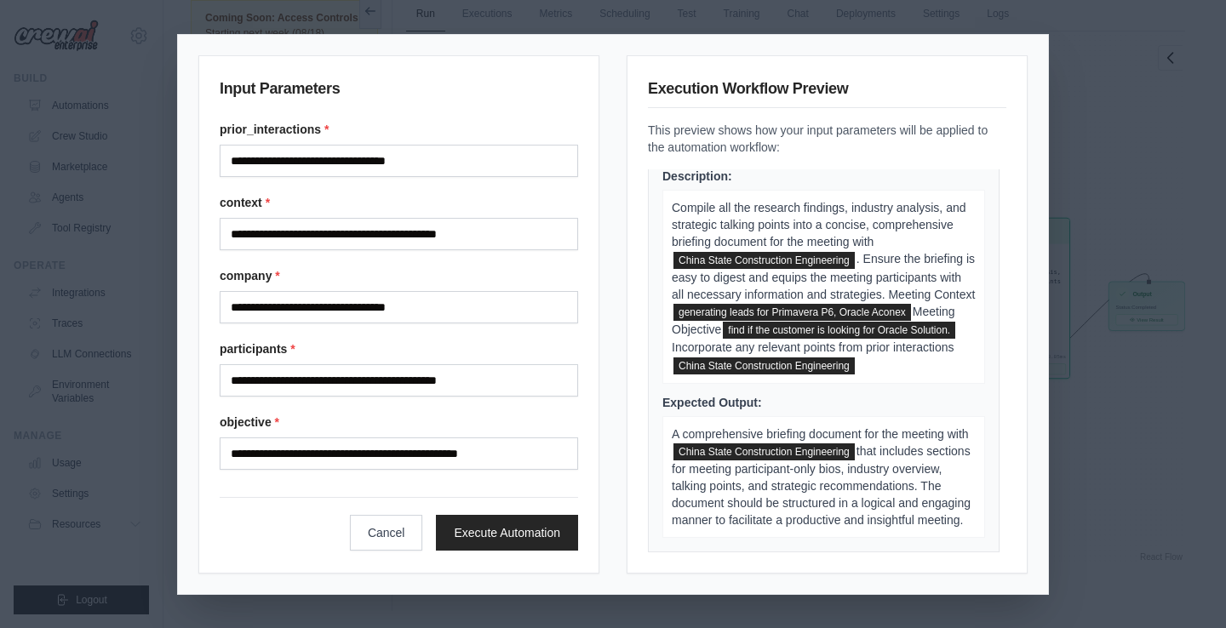
scroll to position [1351, 0]
click at [500, 533] on button "Execute Automation" at bounding box center [507, 532] width 142 height 36
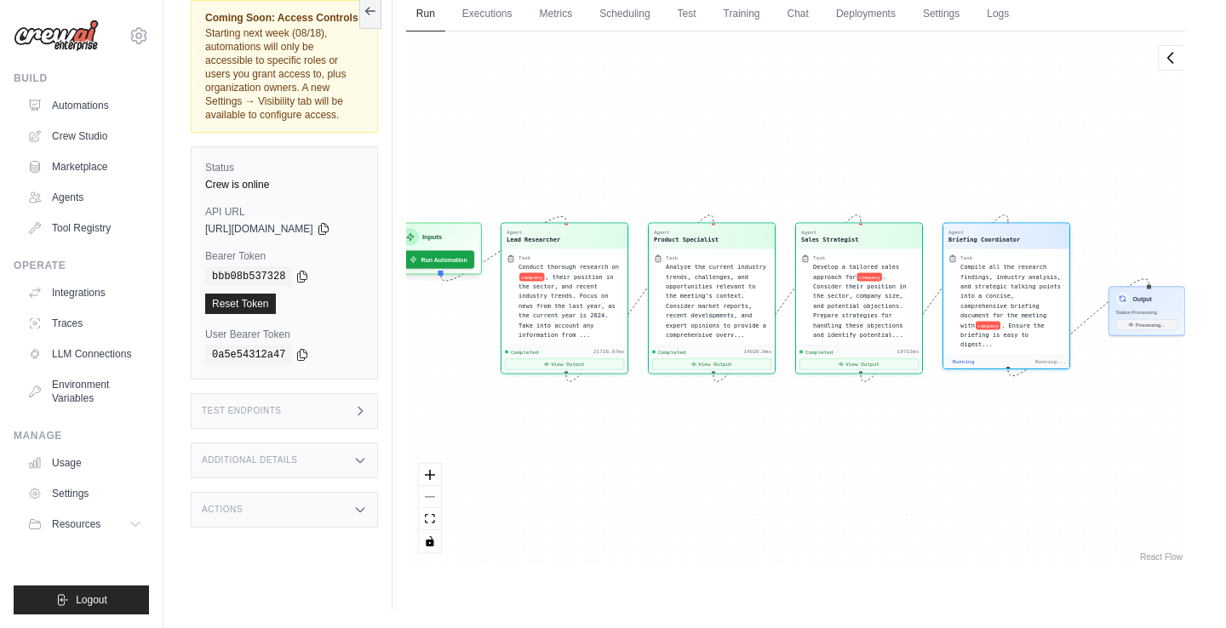
scroll to position [12387, 0]
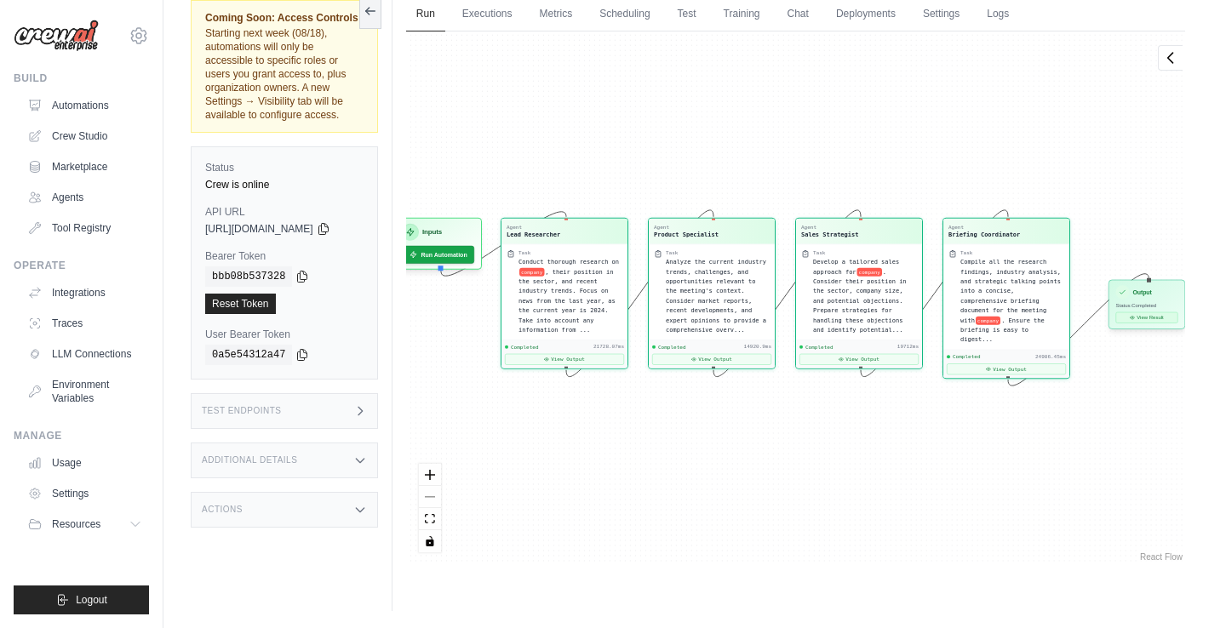
click at [1147, 316] on button "View Result" at bounding box center [1146, 317] width 62 height 11
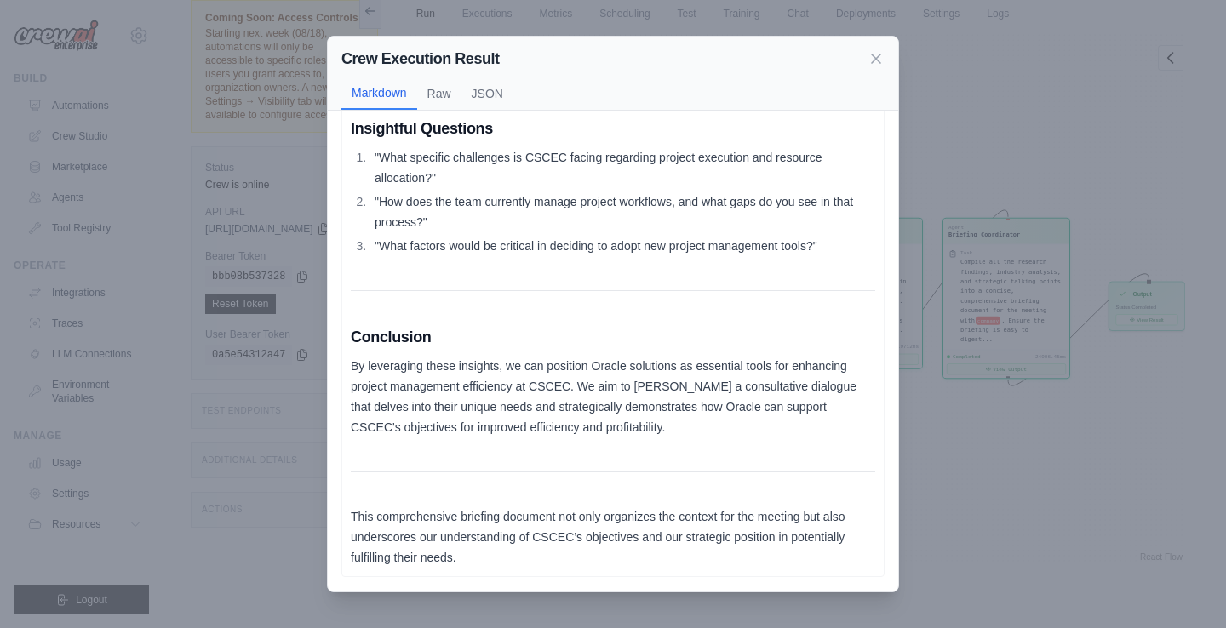
scroll to position [1977, 0]
click at [877, 65] on icon at bounding box center [875, 57] width 17 height 17
